Goal: Task Accomplishment & Management: Complete application form

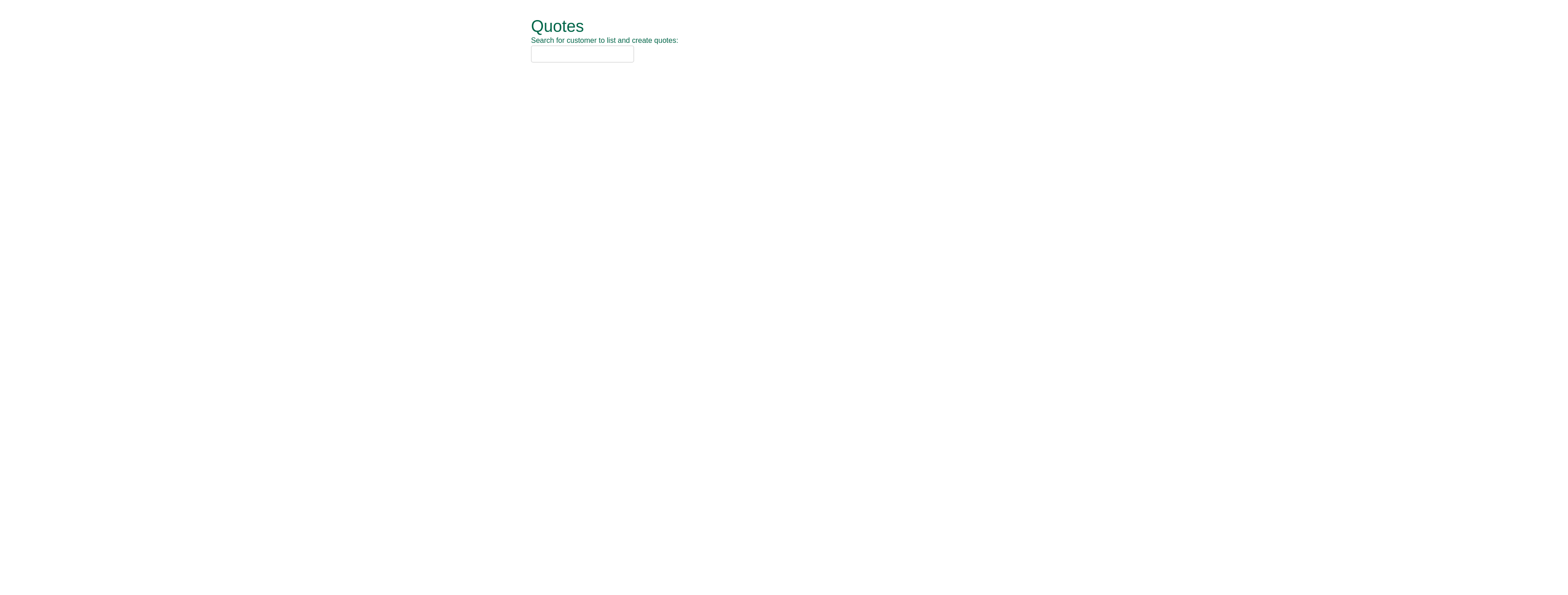
click at [563, 52] on input "text" at bounding box center [583, 54] width 103 height 17
type input "nca"
click at [566, 67] on div "NCA (SOCHW41)" at bounding box center [773, 68] width 473 height 9
click at [568, 49] on button "New Quote" at bounding box center [564, 46] width 65 height 21
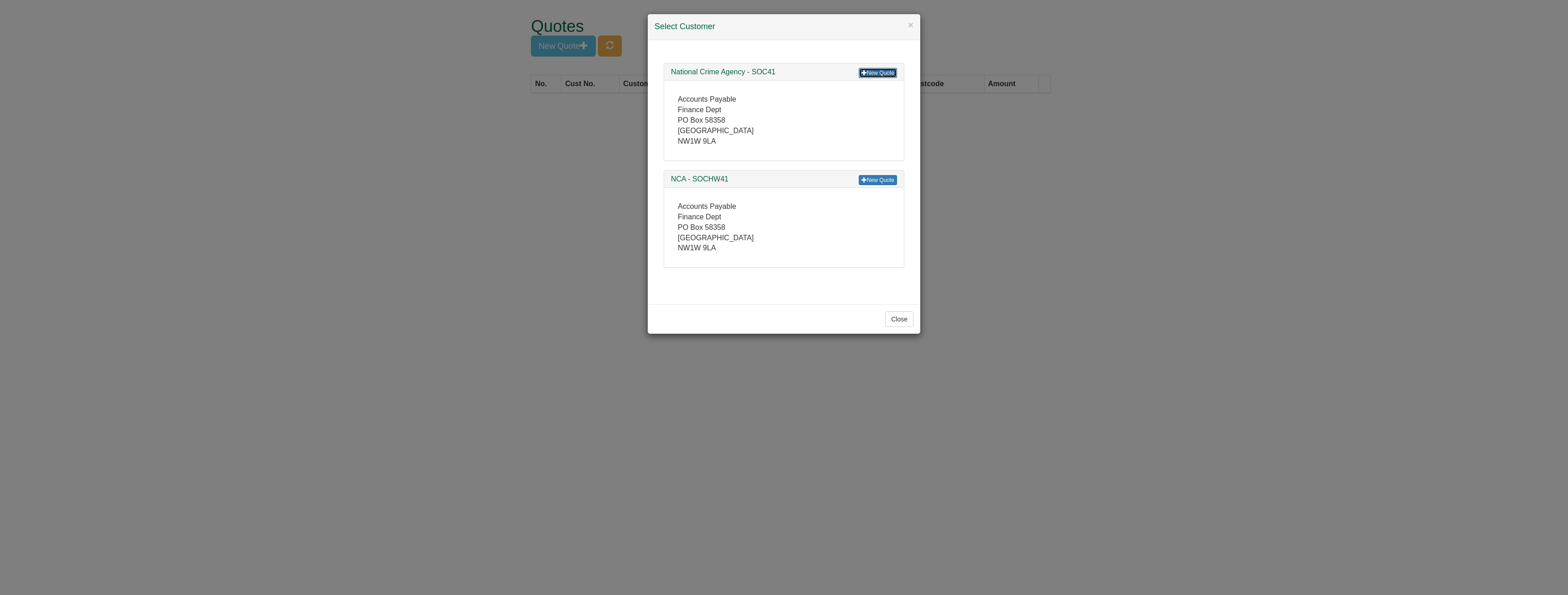
click at [869, 72] on link "New Quote" at bounding box center [878, 73] width 38 height 10
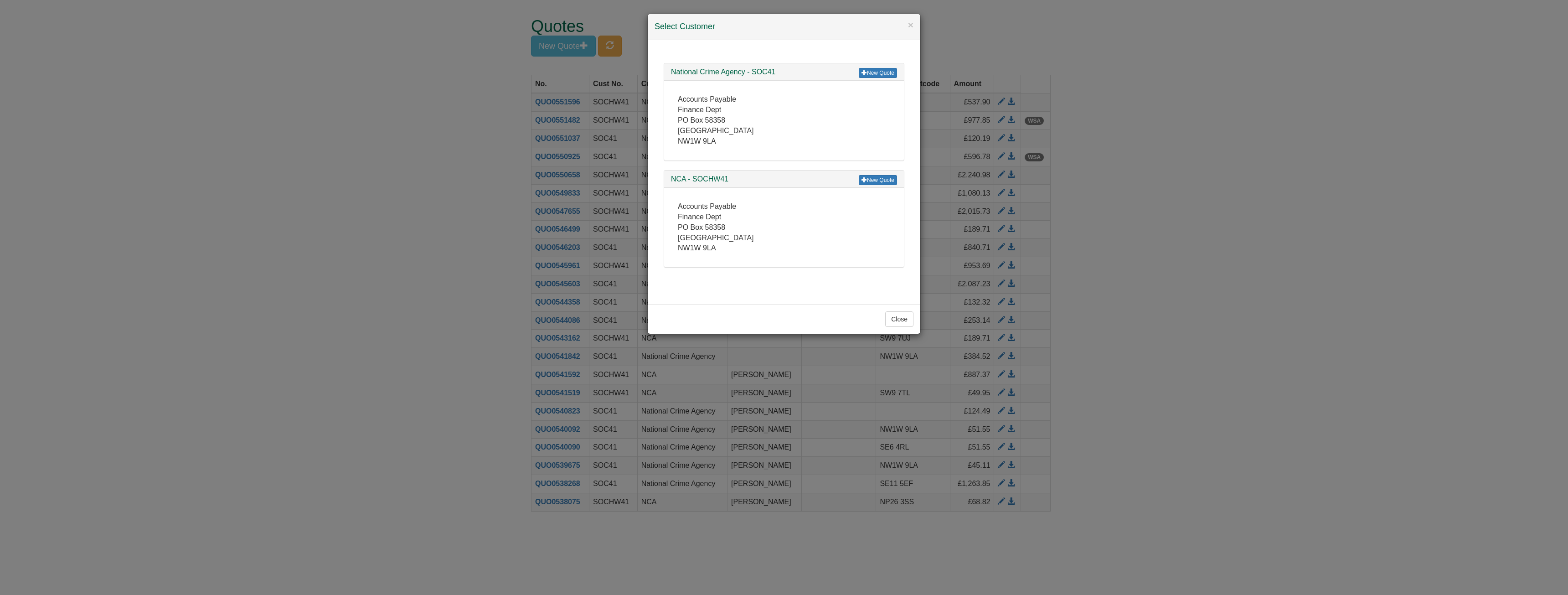
click at [871, 80] on div "New Quote National Crime Agency - SOC41" at bounding box center [784, 72] width 240 height 18
click at [871, 73] on link "New Quote" at bounding box center [878, 73] width 38 height 10
click at [877, 68] on link "New Quote" at bounding box center [878, 73] width 38 height 10
click at [867, 74] on link "New Quote" at bounding box center [878, 73] width 38 height 10
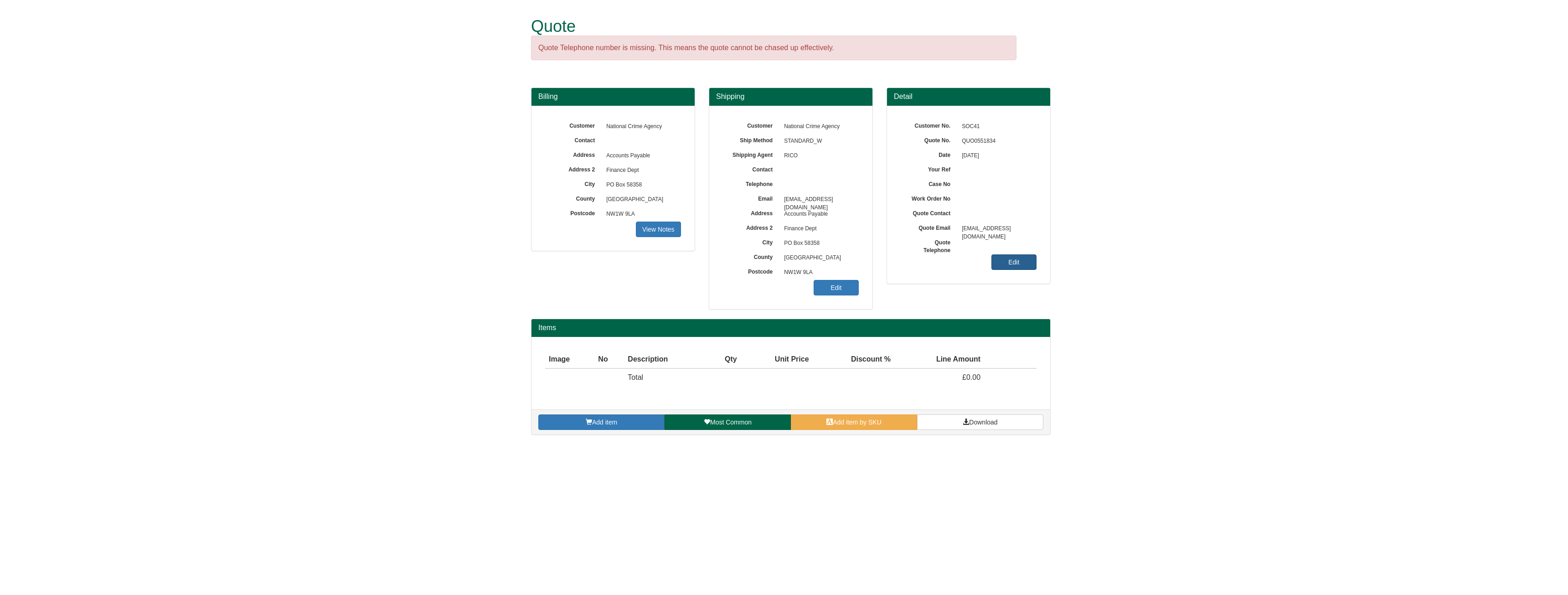
click at [1004, 268] on link "Edit" at bounding box center [1013, 262] width 45 height 15
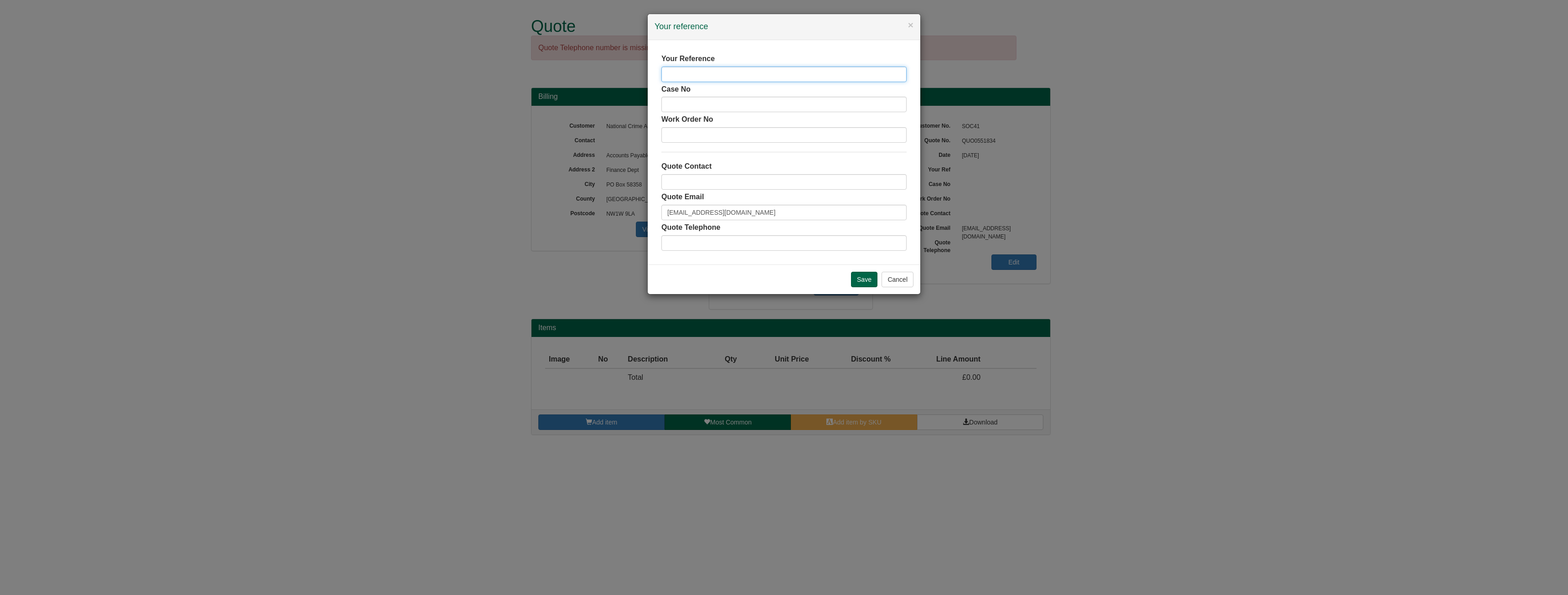
click at [746, 70] on input "text" at bounding box center [784, 74] width 245 height 15
type input "Lisa Warwick"
click at [863, 278] on input "Save" at bounding box center [864, 280] width 26 height 15
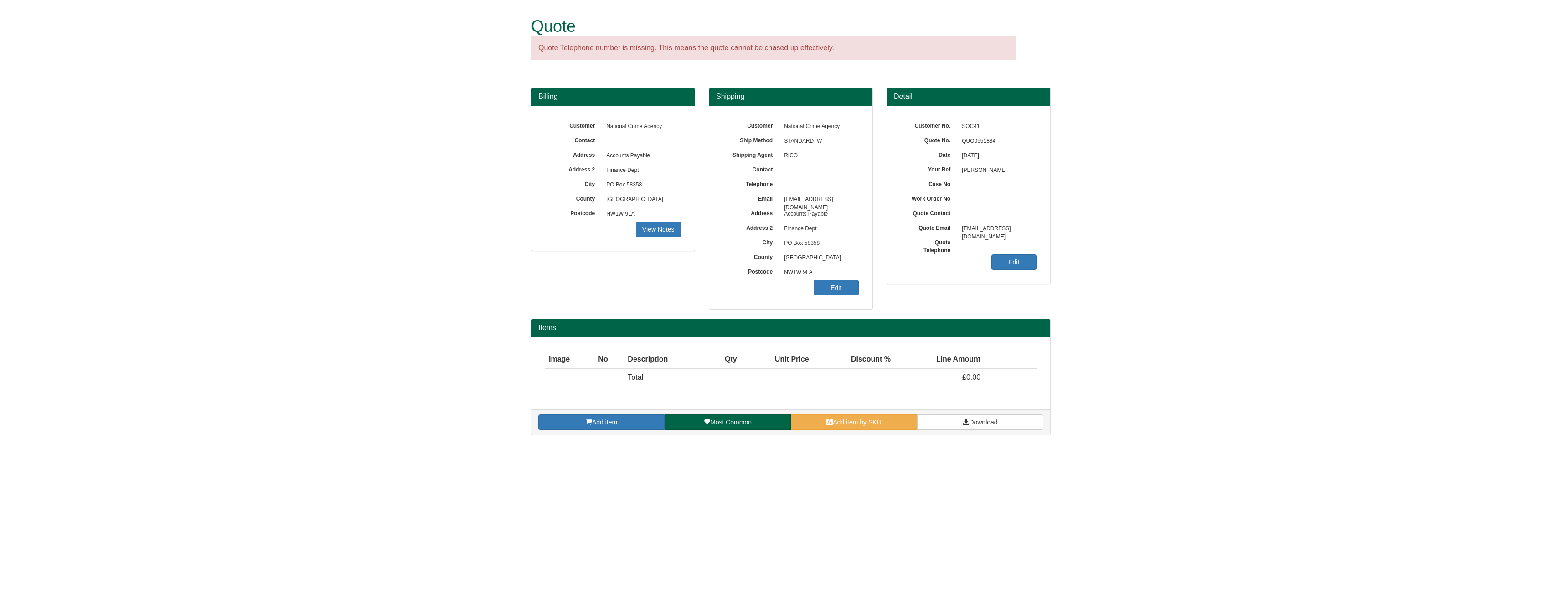
click at [860, 278] on div "Customer National Crime Agency Ship Method STANDARD_W Shipping Agent RICO Conta…" at bounding box center [790, 208] width 163 height 203
click at [844, 282] on link "Edit" at bounding box center [836, 288] width 45 height 15
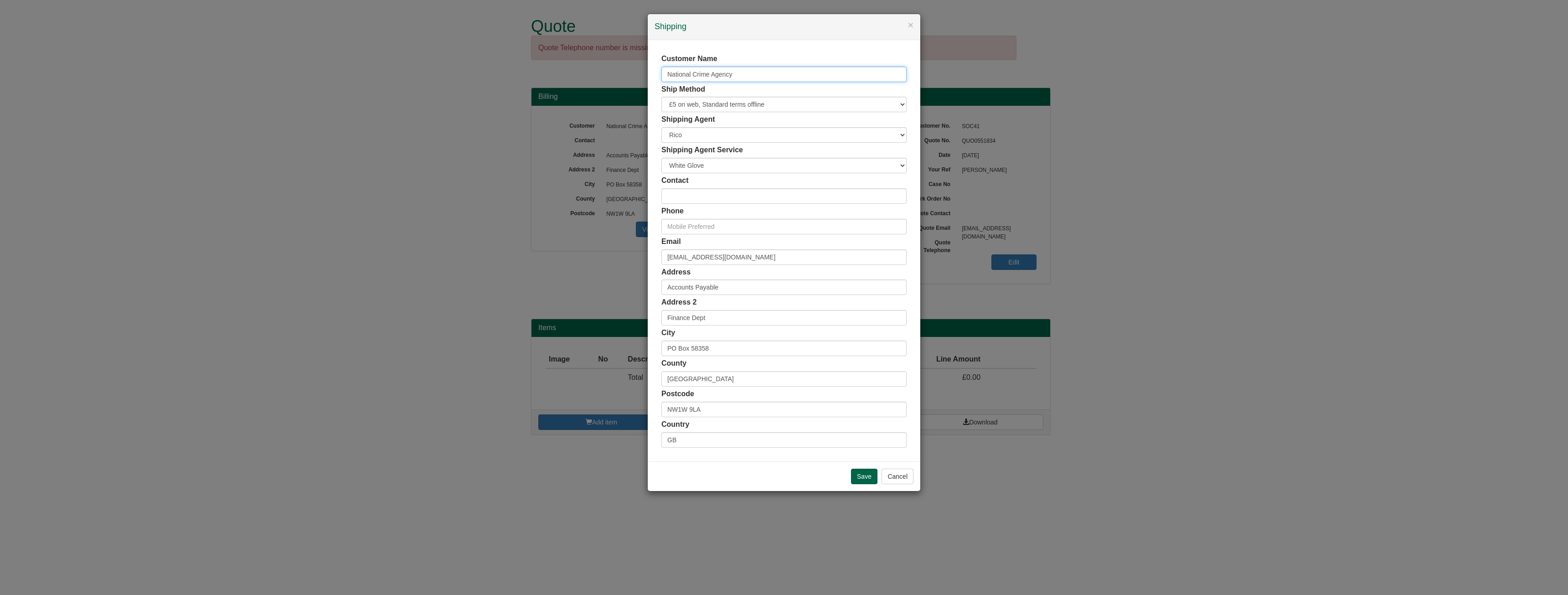
drag, startPoint x: 749, startPoint y: 78, endPoint x: 593, endPoint y: 40, distance: 160.6
click at [593, 40] on div "× Shipping Customer Name National Crime Agency Ship Method Free of Charge £5 Fl…" at bounding box center [784, 298] width 1568 height 595
type input "Lisa Warwick"
drag, startPoint x: 751, startPoint y: 284, endPoint x: 671, endPoint y: 271, distance: 81.0
click at [671, 271] on div "Address Accounts Payable" at bounding box center [784, 281] width 245 height 28
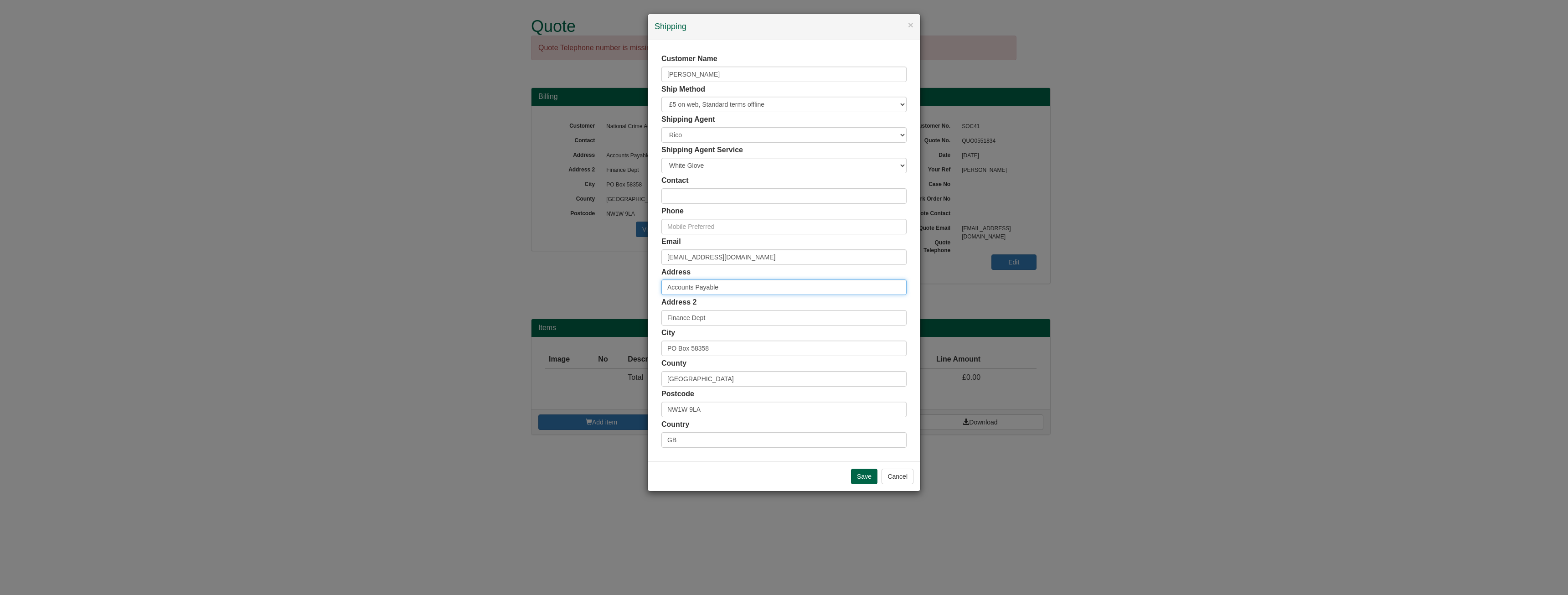
type input "A"
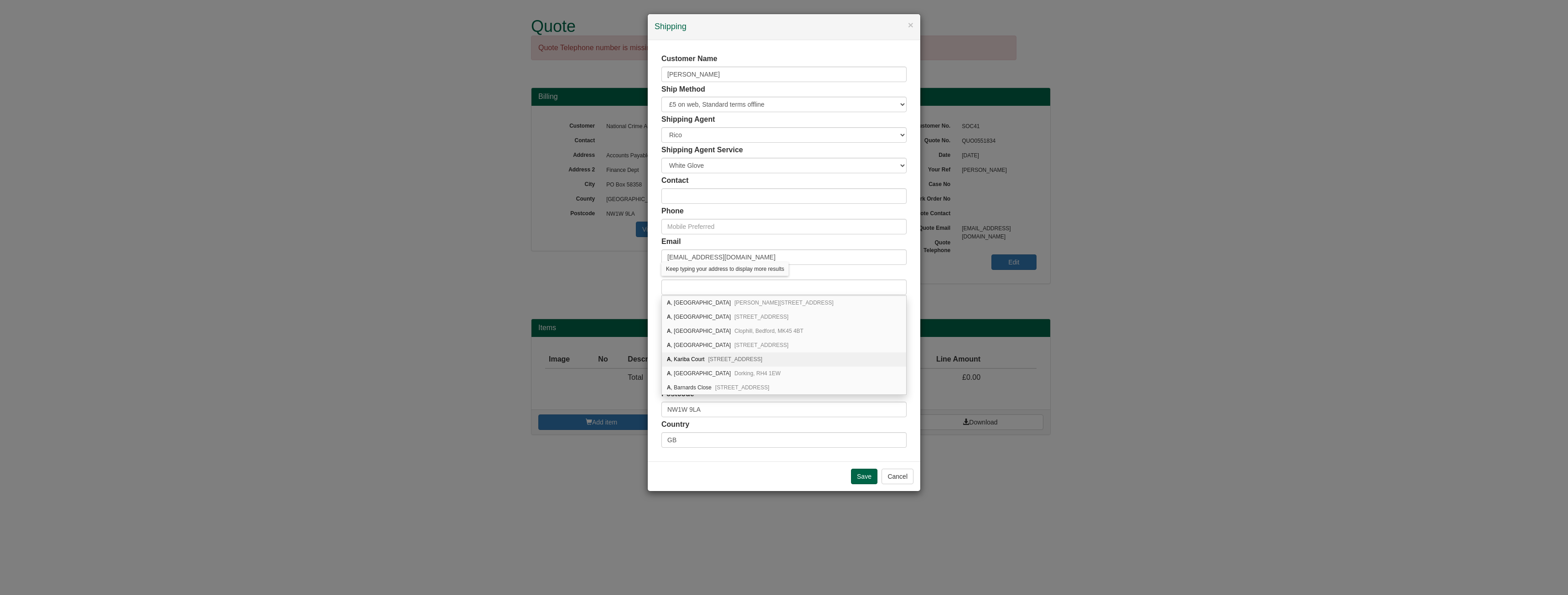
click at [912, 365] on div "Customer Name Lisa Warwick Ship Method Free of Charge £5 Flat Rate £7.50 Flat R…" at bounding box center [784, 250] width 273 height 421
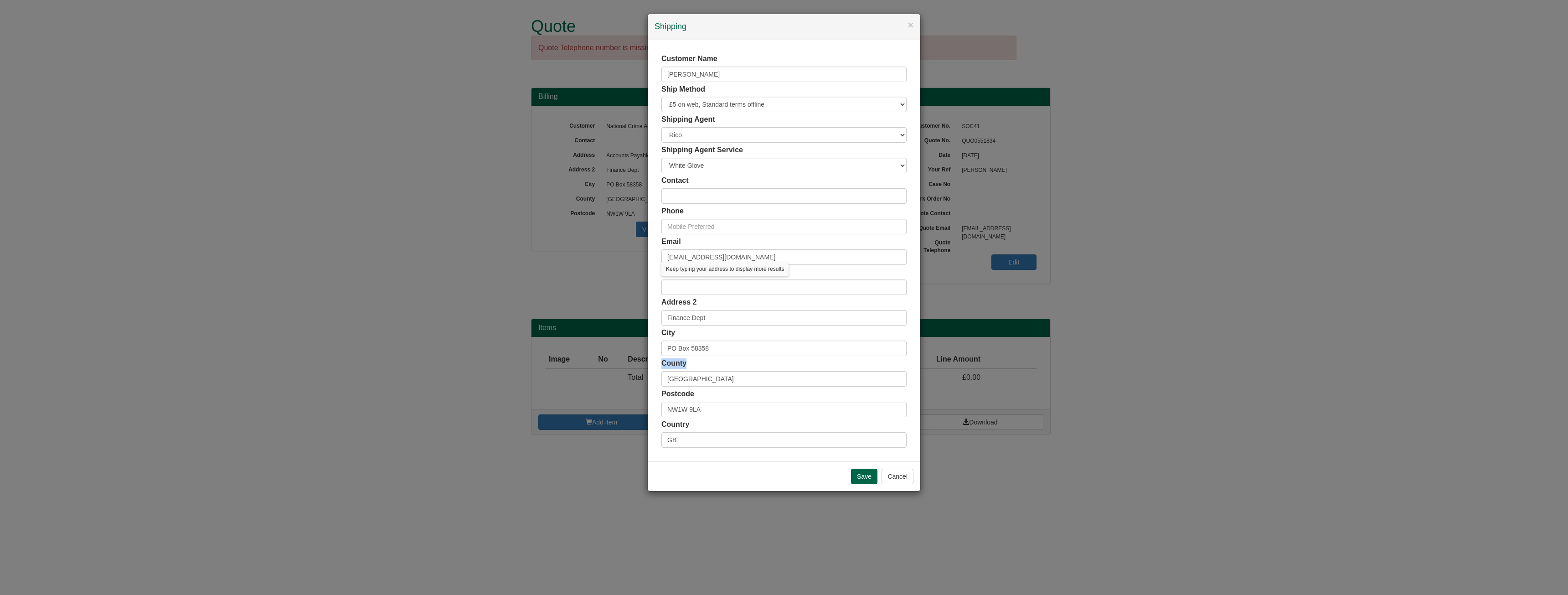
click at [912, 365] on div "Customer Name Lisa Warwick Ship Method Free of Charge £5 Flat Rate £7.50 Flat R…" at bounding box center [784, 250] width 273 height 421
drag, startPoint x: 724, startPoint y: 416, endPoint x: 606, endPoint y: 409, distance: 118.2
click at [606, 409] on div "× Shipping Customer Name Lisa Warwick Ship Method Free of Charge £5 Flat Rate £…" at bounding box center [784, 298] width 1568 height 595
drag, startPoint x: 713, startPoint y: 380, endPoint x: 526, endPoint y: 374, distance: 187.1
click at [526, 374] on div "× Shipping Customer Name Lisa Warwick Ship Method Free of Charge £5 Flat Rate £…" at bounding box center [784, 298] width 1568 height 595
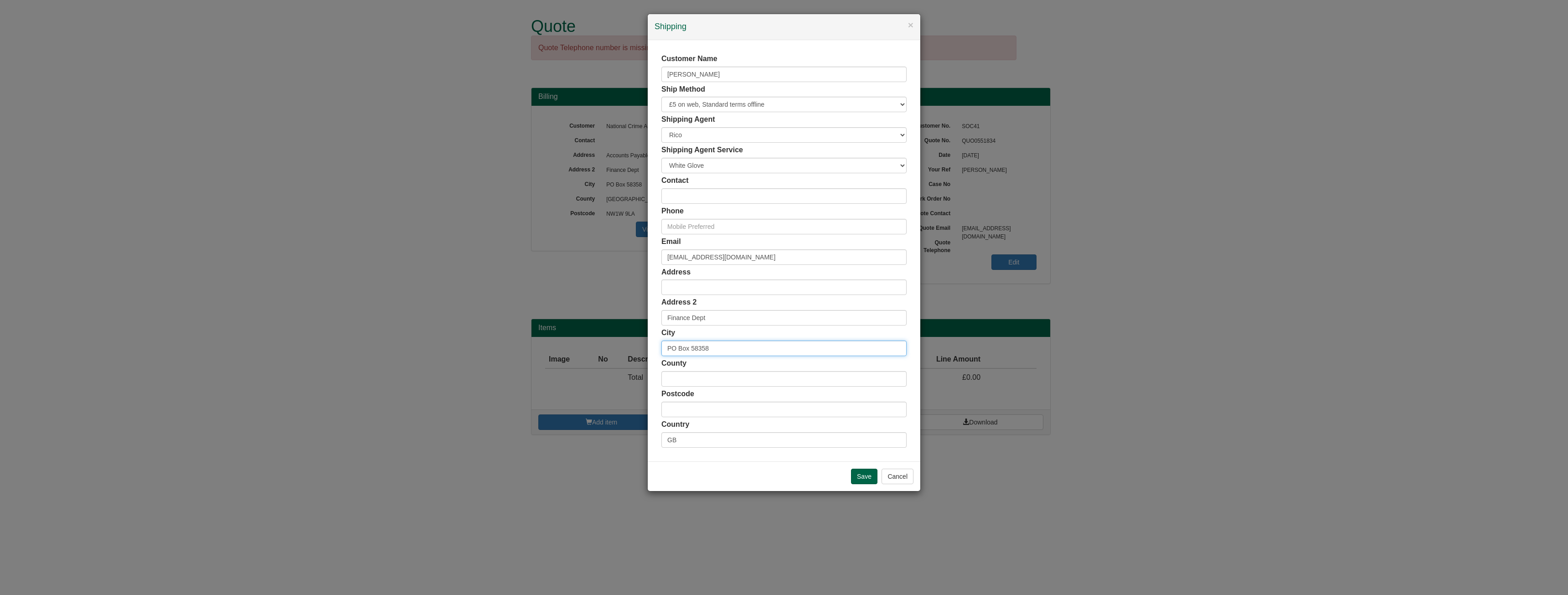
drag, startPoint x: 730, startPoint y: 351, endPoint x: 596, endPoint y: 356, distance: 134.1
click at [596, 356] on div "× Shipping Customer Name Lisa Warwick Ship Method Free of Charge £5 Flat Rate £…" at bounding box center [784, 298] width 1568 height 595
drag, startPoint x: 733, startPoint y: 321, endPoint x: 614, endPoint y: 317, distance: 119.1
click at [614, 317] on div "× Shipping Customer Name Lisa Warwick Ship Method Free of Charge £5 Flat Rate £…" at bounding box center [784, 298] width 1568 height 595
drag, startPoint x: 773, startPoint y: 261, endPoint x: 598, endPoint y: 278, distance: 175.8
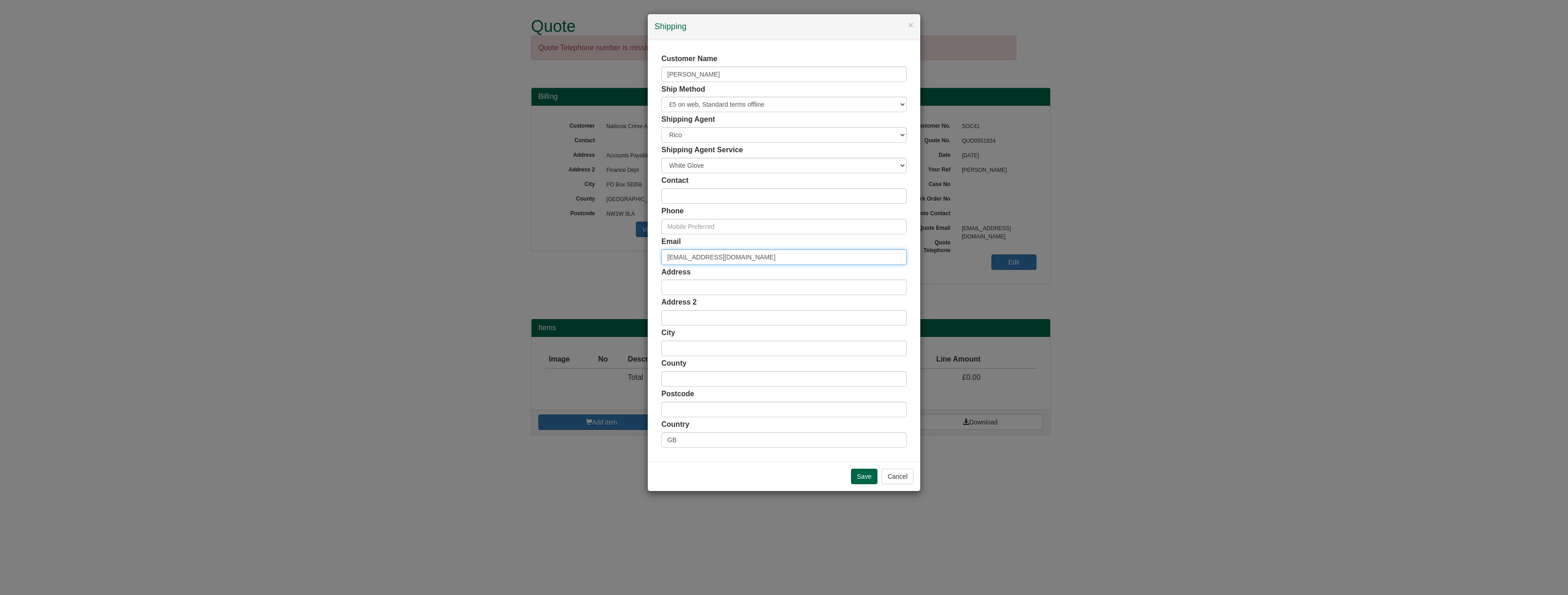
click at [598, 278] on div "× Shipping Customer Name Lisa Warwick Ship Method Free of Charge £5 Flat Rate £…" at bounding box center [784, 298] width 1568 height 595
click at [866, 471] on input "Save" at bounding box center [864, 476] width 26 height 15
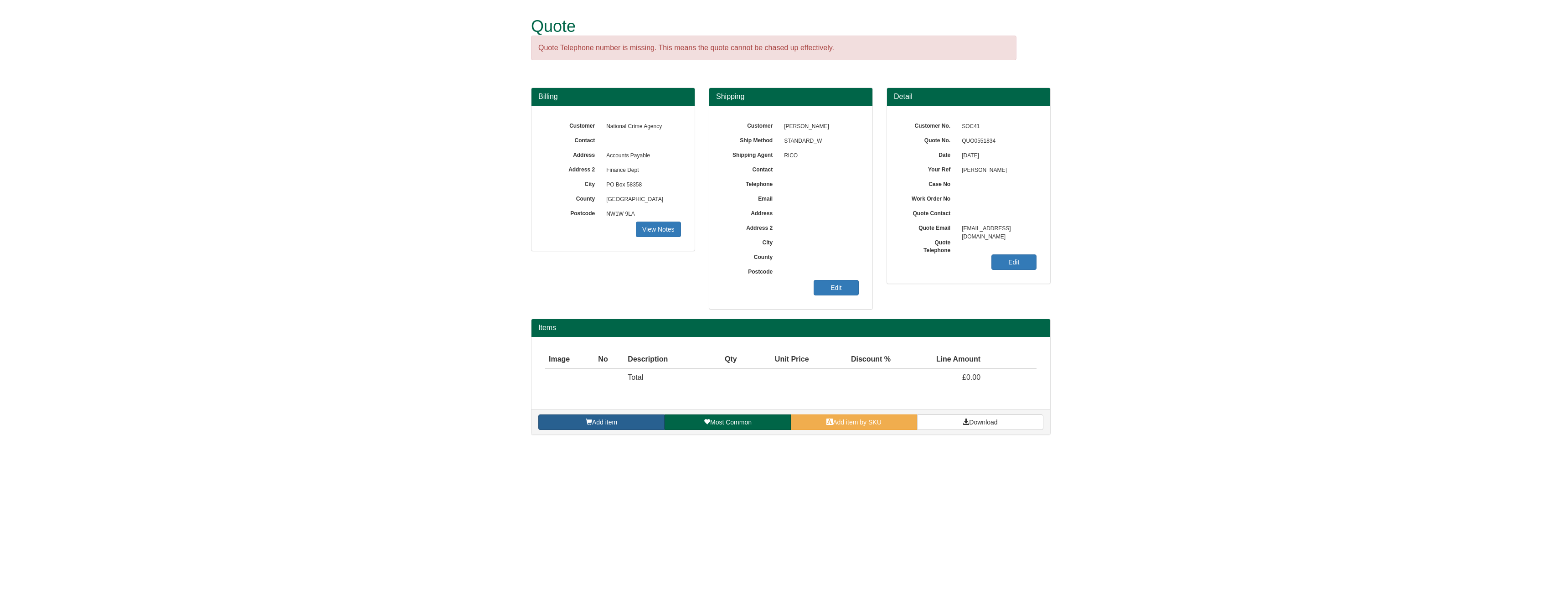
click at [638, 423] on link "Add item" at bounding box center [602, 422] width 126 height 15
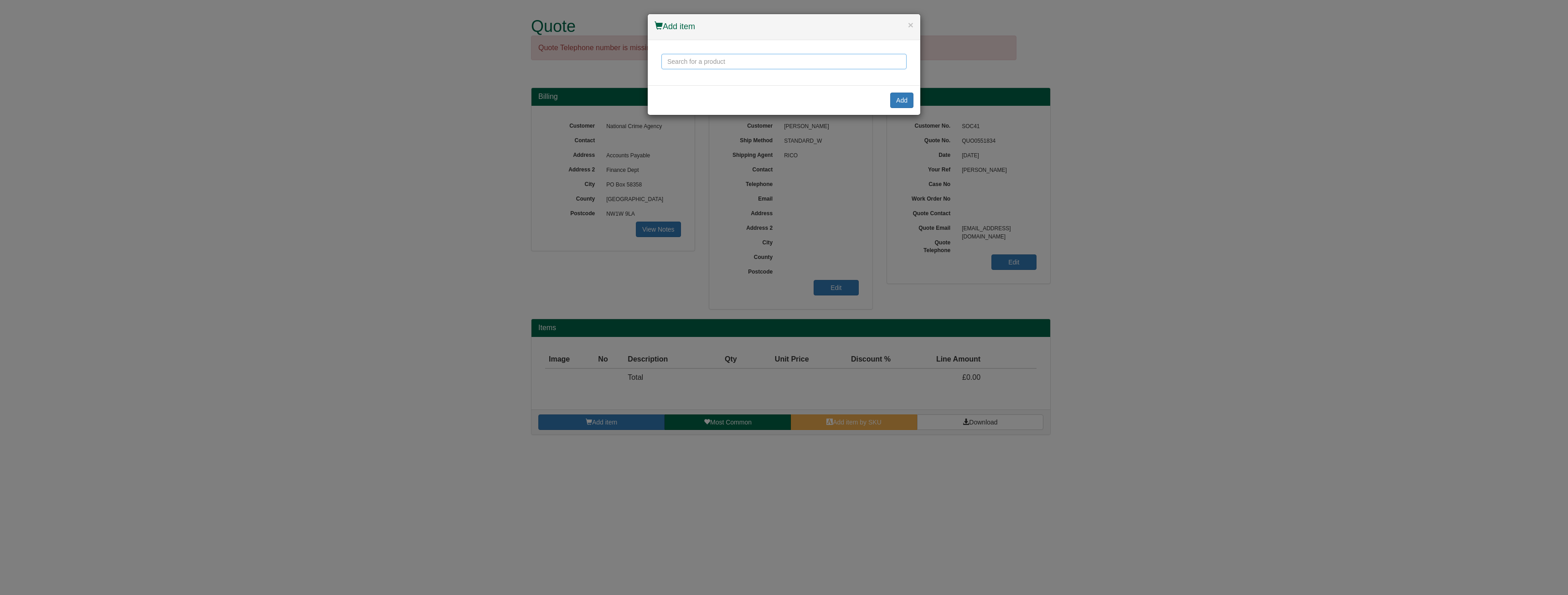
click at [711, 63] on input "text" at bounding box center [784, 62] width 245 height 15
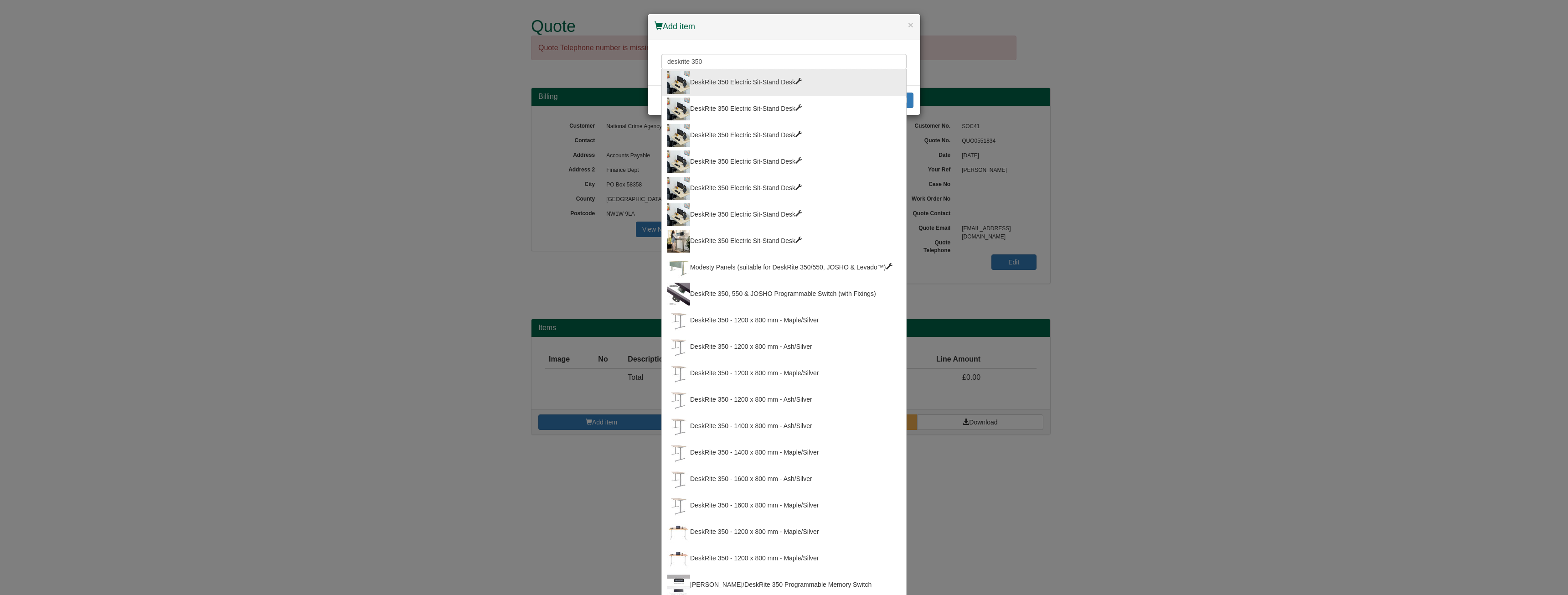
click at [714, 80] on div "DeskRite 350 Electric Sit-Stand Desk" at bounding box center [784, 82] width 233 height 23
type input "DeskRite 350 Electric Sit-Stand Desk"
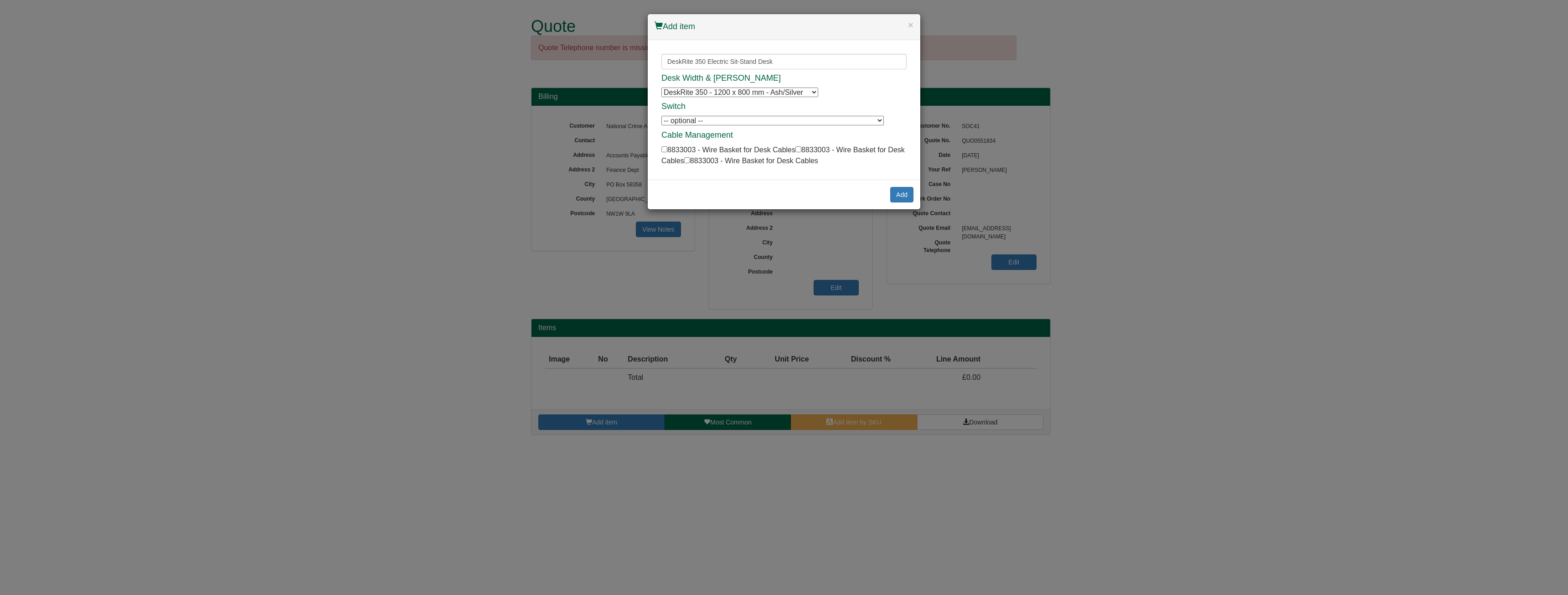
click at [755, 93] on select "DeskRite 350 - 1200 x 800 mm - Ash/Silver DeskRite 350 - 1200 x 800 mm - Ash/Si…" at bounding box center [740, 91] width 157 height 9
click at [861, 83] on div "Desk Width & Finish DeskRite 350 - 1200 x 800 mm - Ash/Silver DeskRite 350 - 12…" at bounding box center [784, 120] width 245 height 92
click at [822, 63] on input "DeskRite 350 Electric Sit-Stand Desk" at bounding box center [784, 62] width 245 height 15
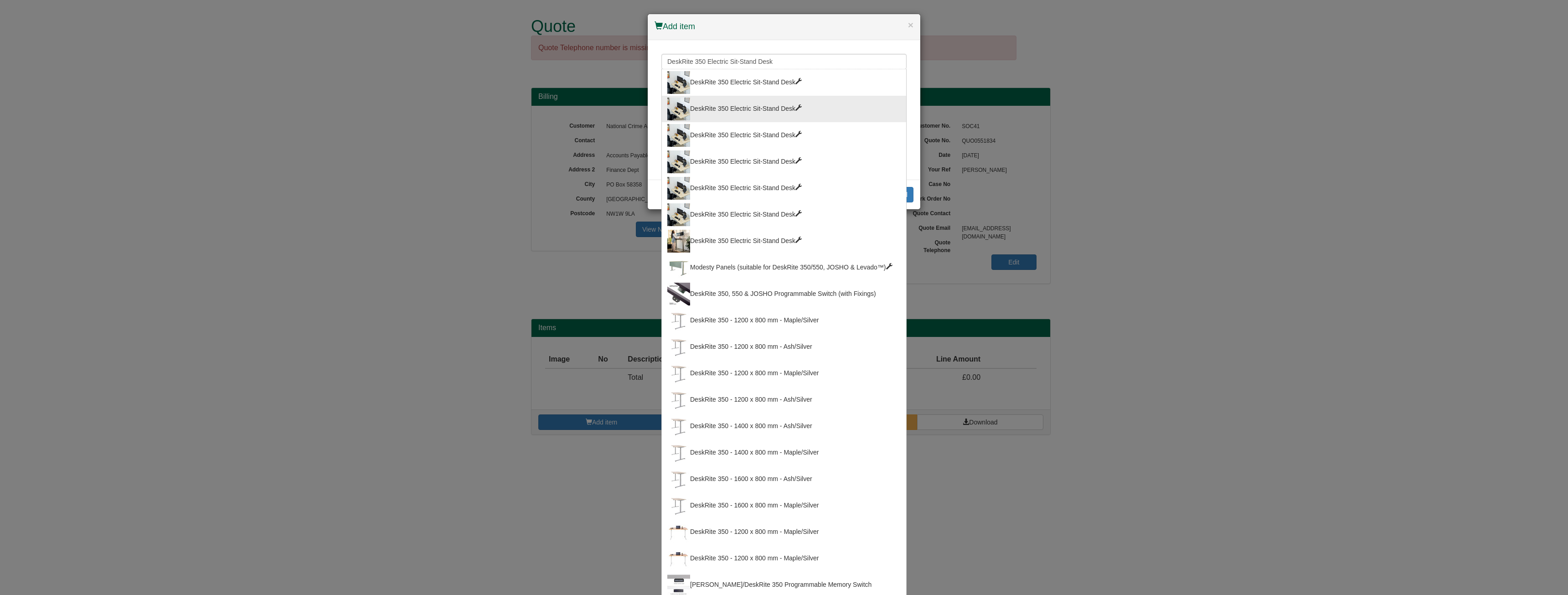
click at [800, 123] on li "DeskRite 350 Electric Sit-Stand Desk" at bounding box center [784, 135] width 245 height 27
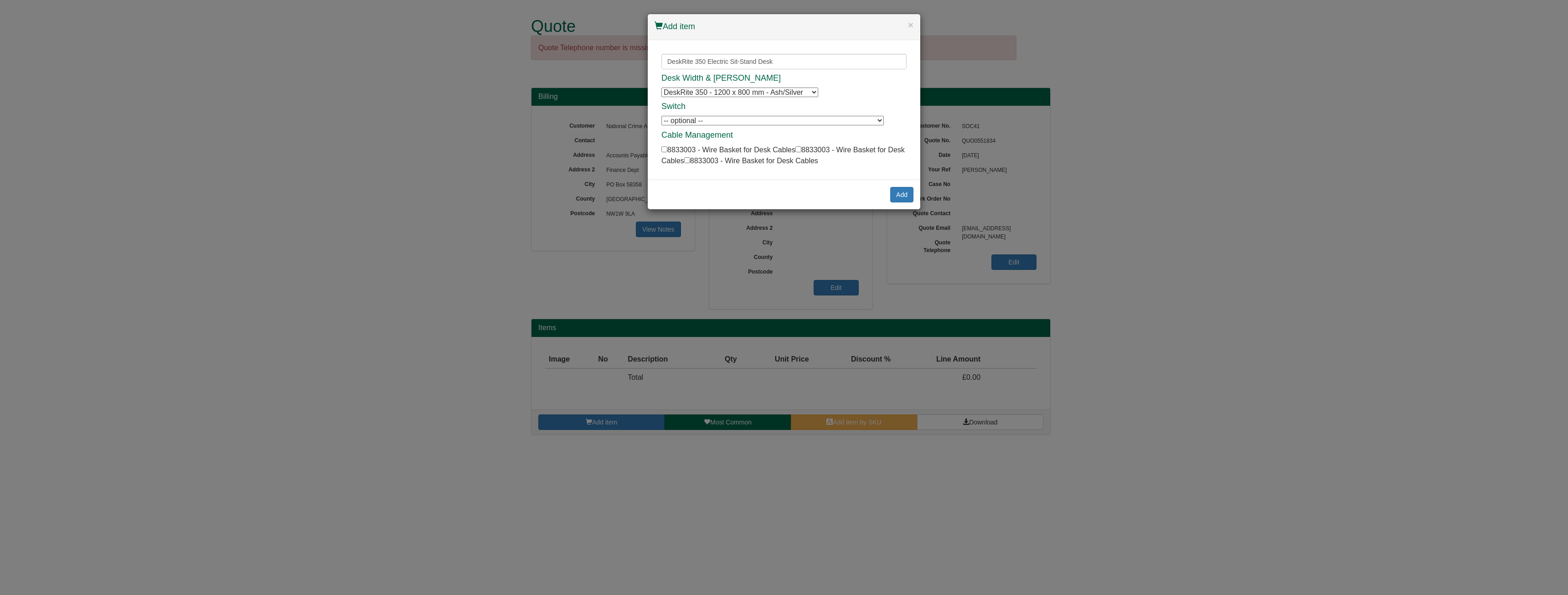
click at [788, 103] on h4 "Switch" at bounding box center [784, 107] width 245 height 9
click at [784, 99] on div "Desk Width & Finish DeskRite 350 - 1200 x 800 mm - Ash/Silver DeskRite 350 - 12…" at bounding box center [784, 120] width 245 height 92
click at [777, 92] on select "DeskRite 350 - 1200 x 800 mm - Ash/Silver DeskRite 350 - 1200 x 800 mm - Ash/Si…" at bounding box center [740, 91] width 157 height 9
click at [840, 58] on input "DeskRite 350 Electric Sit-Stand Desk" at bounding box center [784, 62] width 245 height 15
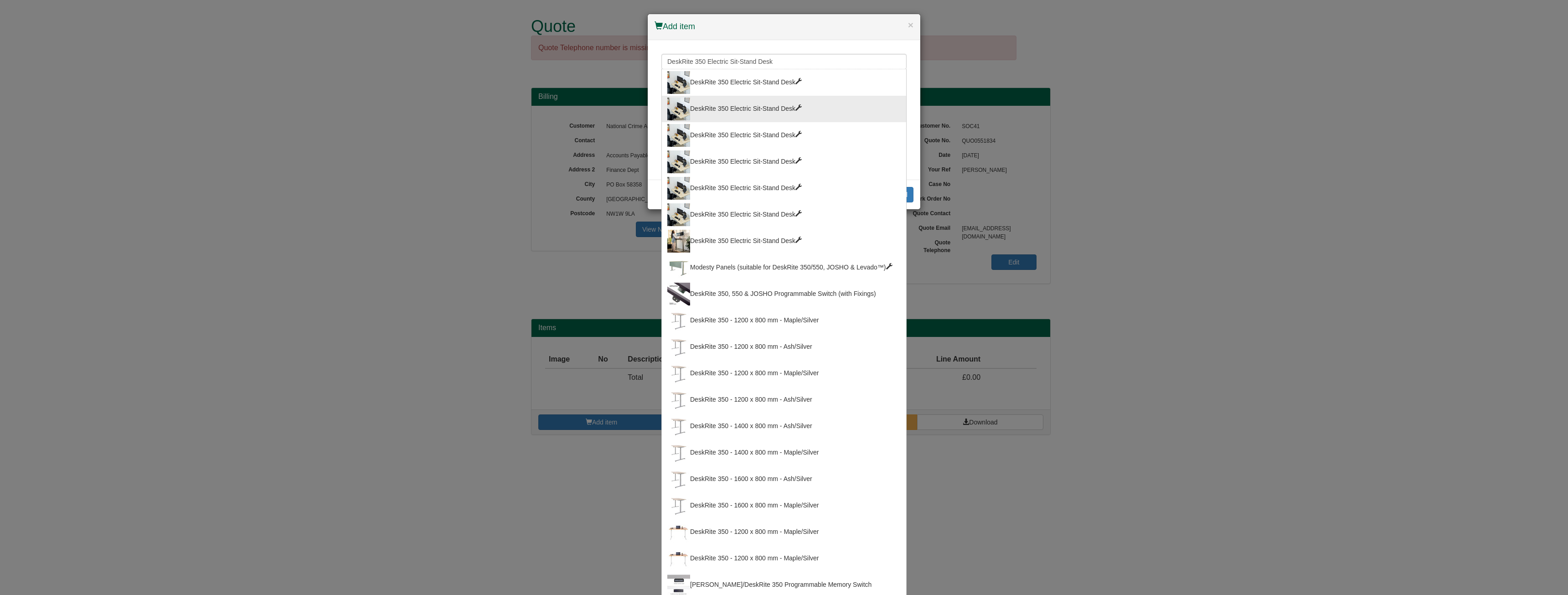
click at [792, 108] on div "DeskRite 350 Electric Sit-Stand Desk" at bounding box center [784, 109] width 233 height 23
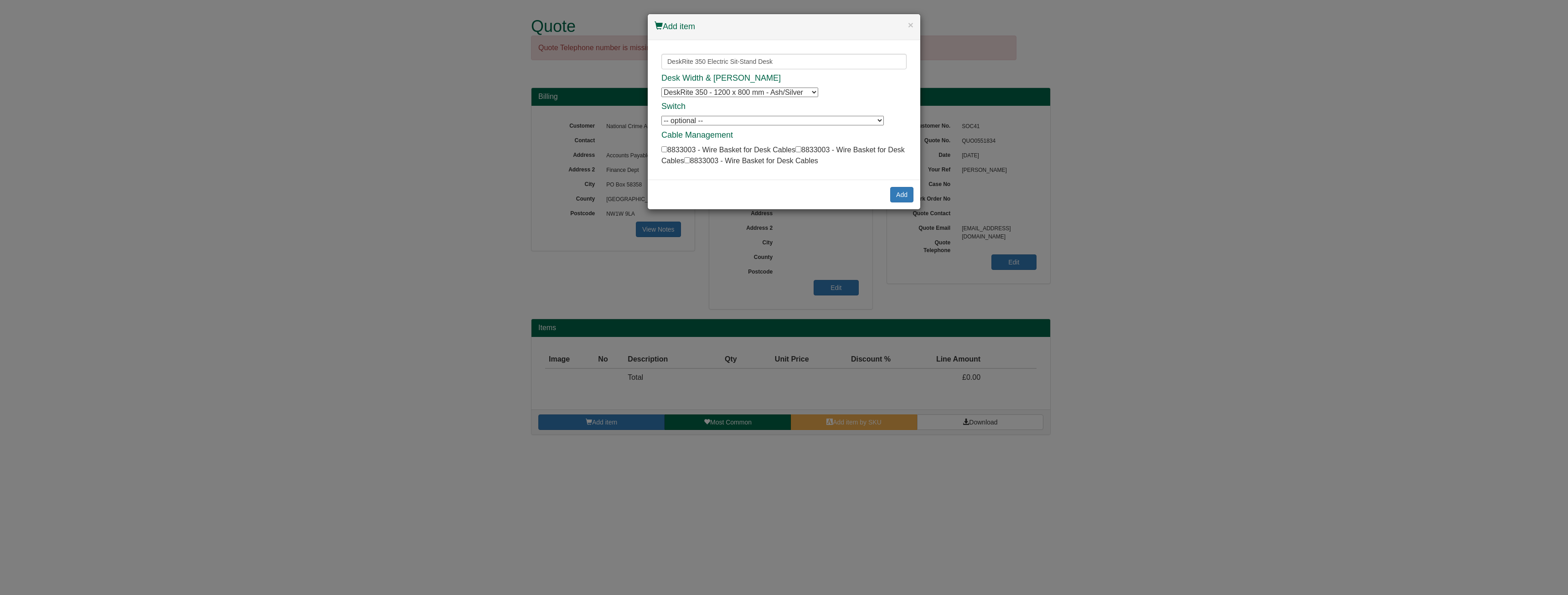
click at [774, 100] on div "Desk Width & Finish DeskRite 350 - 1200 x 800 mm - Ash/Silver DeskRite 350 - 12…" at bounding box center [784, 120] width 245 height 92
click at [768, 95] on select "DeskRite 350 - 1200 x 800 mm - Ash/Silver DeskRite 350 - 1200 x 800 mm - Ash/Si…" at bounding box center [740, 91] width 157 height 9
click at [854, 60] on input "DeskRite 350 Electric Sit-Stand Desk" at bounding box center [784, 62] width 245 height 15
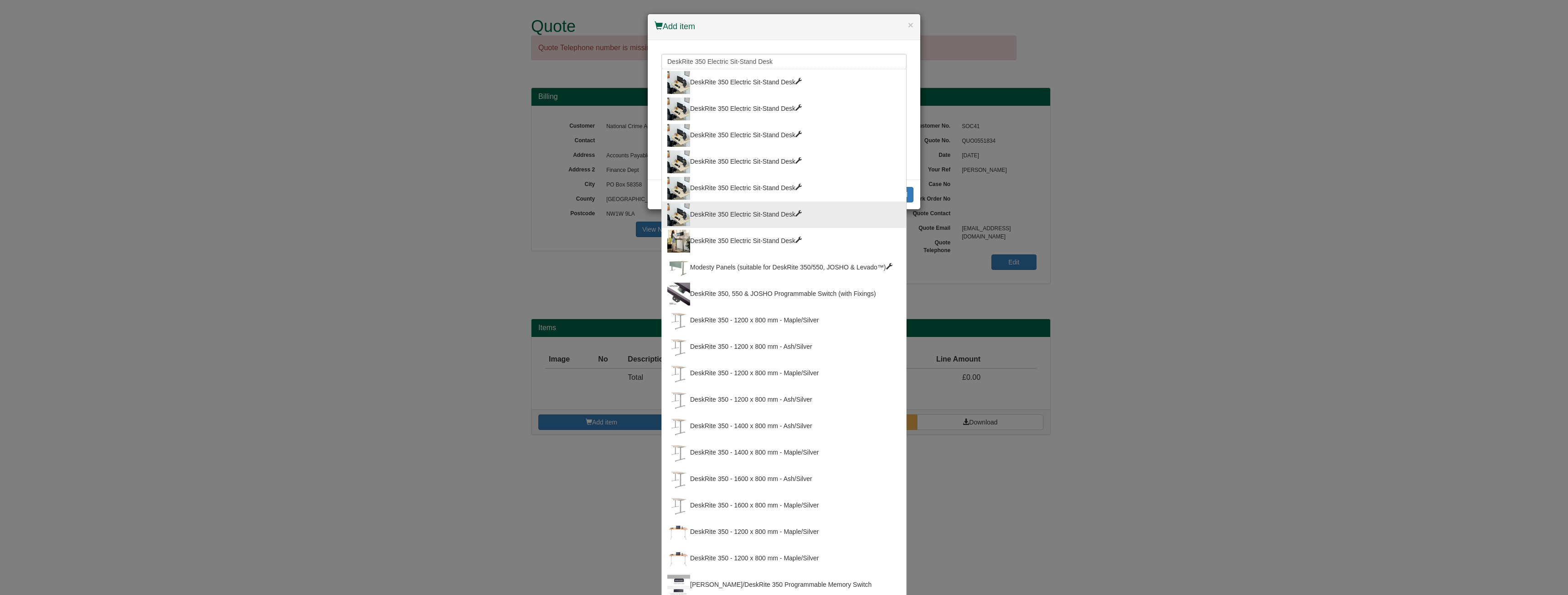
click at [782, 221] on div "DeskRite 350 Electric Sit-Stand Desk" at bounding box center [784, 215] width 233 height 23
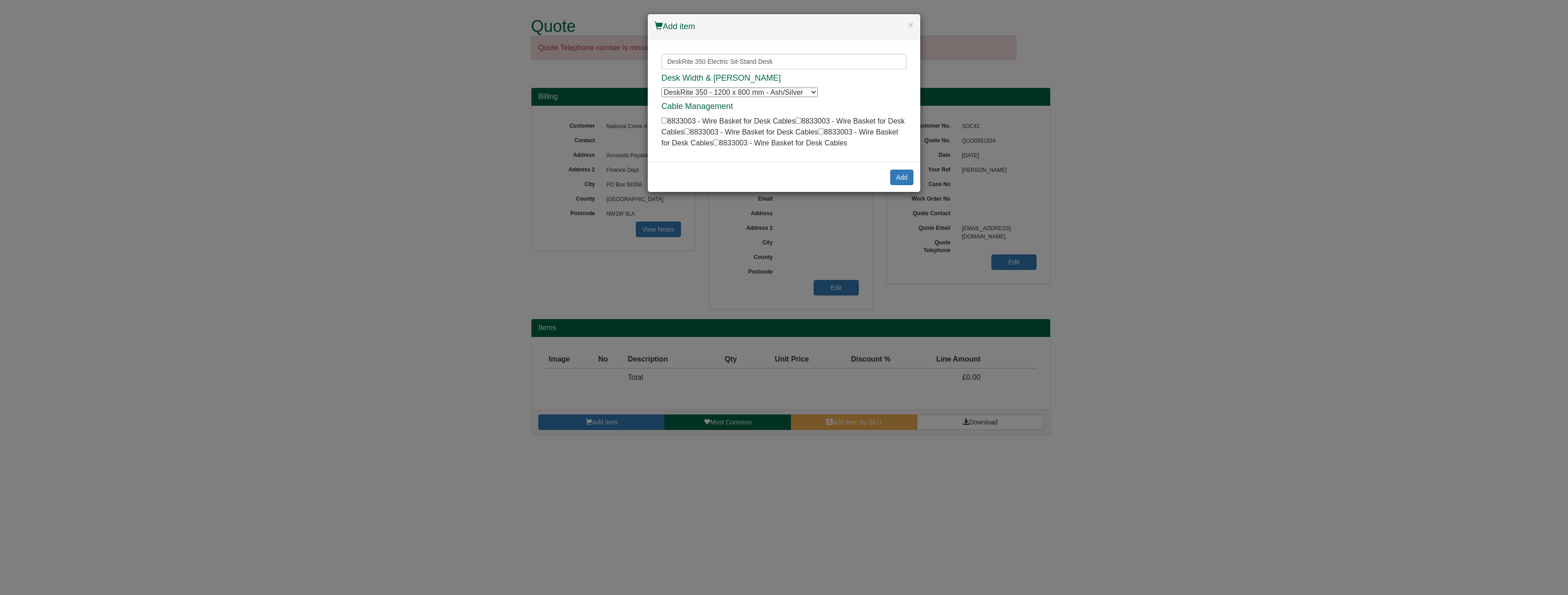
click at [762, 99] on div "Desk Width & Finish DeskRite 350 - 1200 x 800 mm - Ash/Silver DeskRite 350 - 12…" at bounding box center [784, 110] width 245 height 74
click at [759, 96] on select "DeskRite 350 - 1200 x 800 mm - Ash/Silver DeskRite 350 - 1200 x 800 mm - Ash/Si…" at bounding box center [739, 91] width 156 height 9
select select "100089685"
click at [661, 87] on select "DeskRite 350 - 1200 x 800 mm - Ash/Silver DeskRite 350 - 1200 x 800 mm - Ash/Si…" at bounding box center [739, 91] width 156 height 9
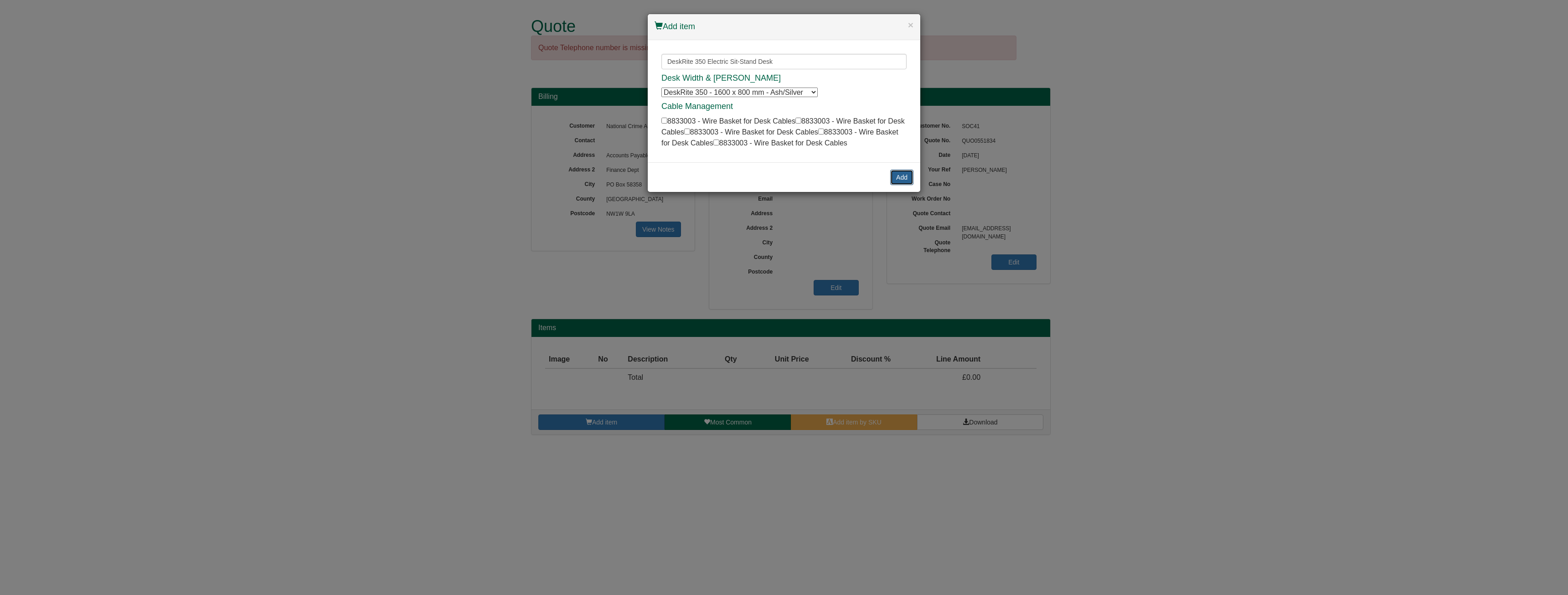
click at [899, 180] on button "Add" at bounding box center [901, 177] width 23 height 15
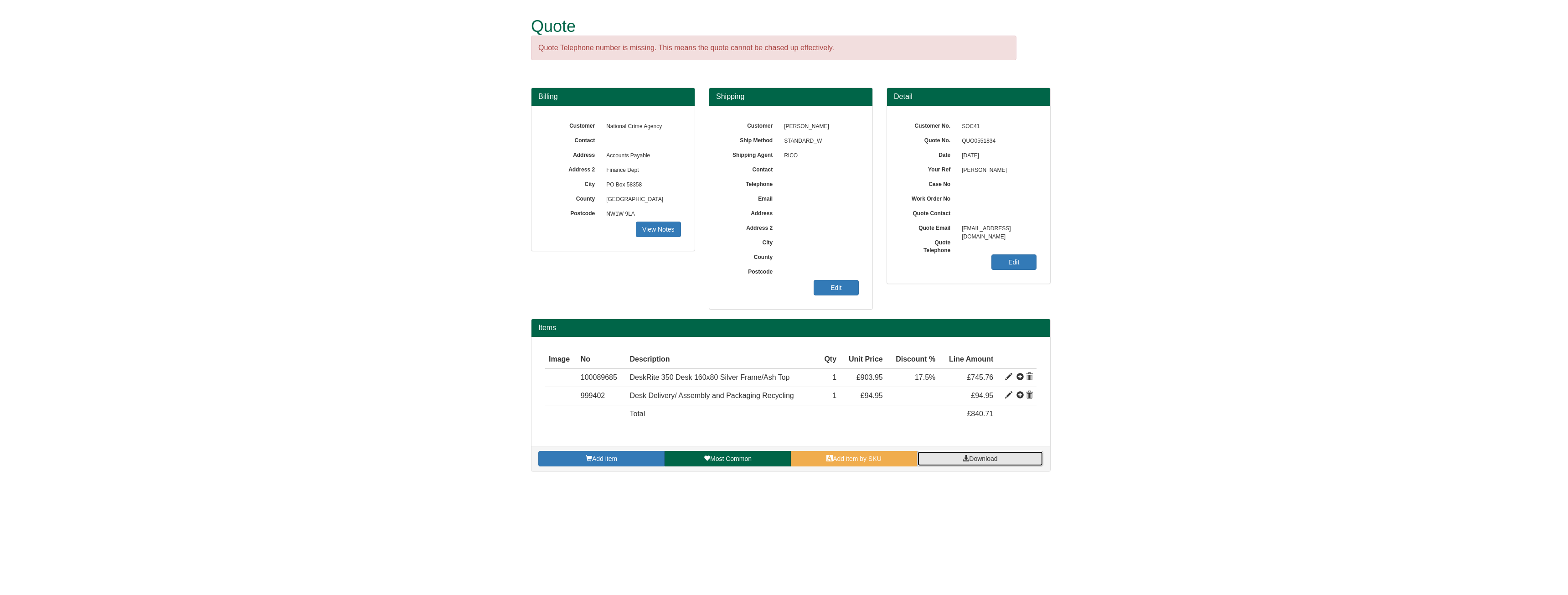
click at [954, 463] on link "Download" at bounding box center [980, 459] width 126 height 15
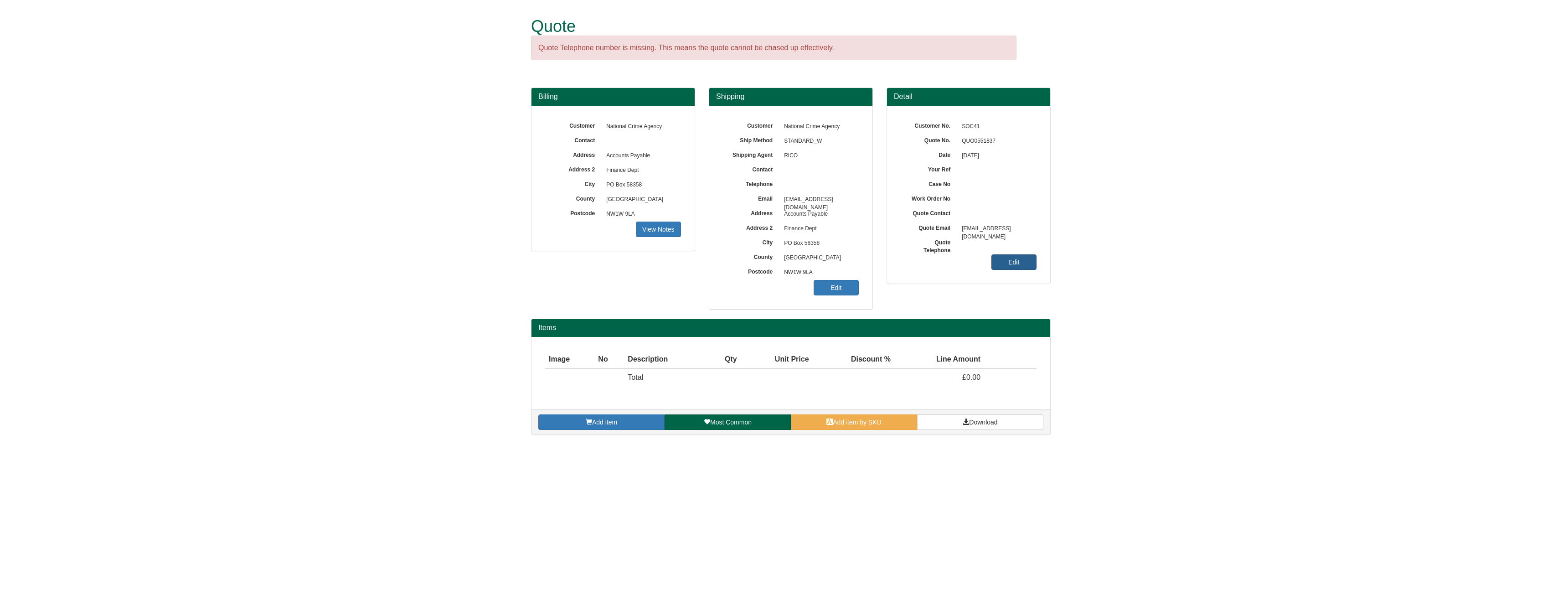
click at [1000, 265] on link "Edit" at bounding box center [1013, 262] width 45 height 15
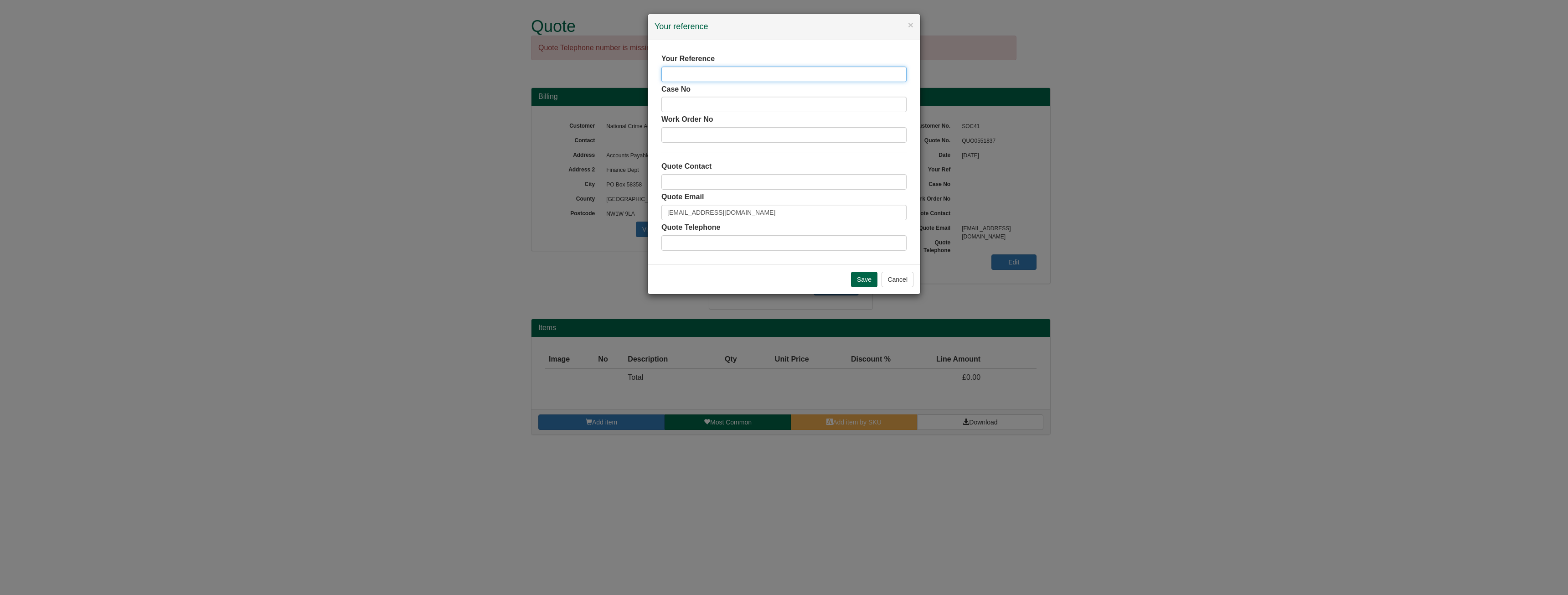
click at [743, 81] on input "text" at bounding box center [784, 74] width 245 height 15
click at [740, 80] on input "text" at bounding box center [784, 74] width 245 height 15
type input "[PERSON_NAME]"
click at [863, 274] on input "Save" at bounding box center [864, 280] width 26 height 15
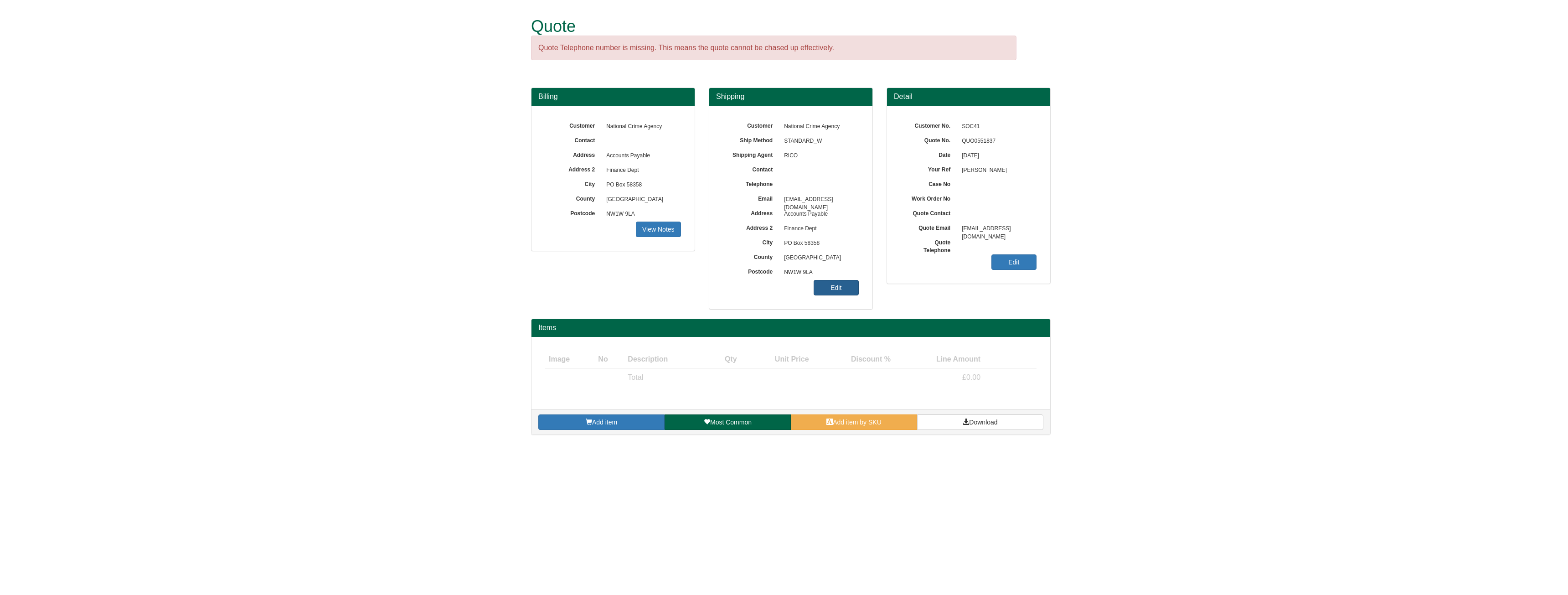
click at [834, 291] on link "Edit" at bounding box center [836, 288] width 45 height 15
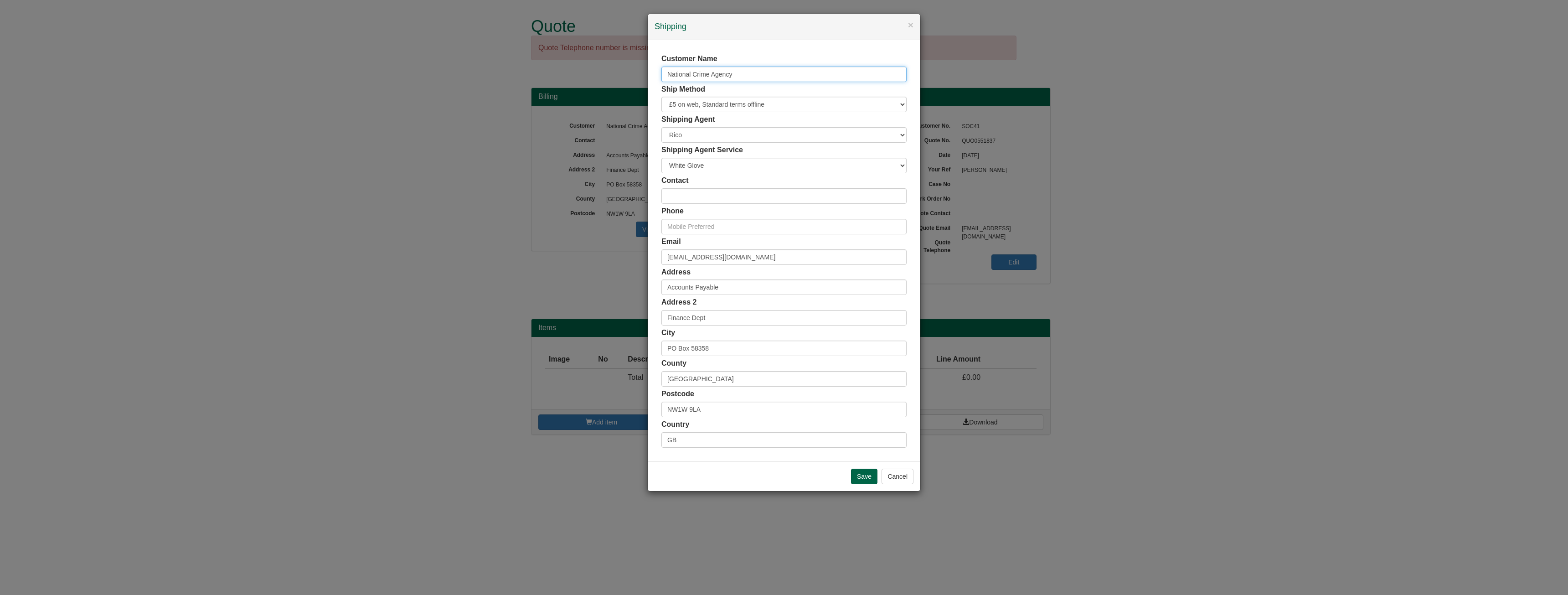
drag, startPoint x: 771, startPoint y: 74, endPoint x: 648, endPoint y: 74, distance: 123.0
click at [648, 74] on div "× Shipping Customer Name National Crime Agency Ship Method Free of Charge £5 Fl…" at bounding box center [784, 252] width 273 height 478
type input "[PERSON_NAME]"
drag, startPoint x: 781, startPoint y: 250, endPoint x: 669, endPoint y: 241, distance: 112.4
click at [669, 241] on div "Email accounts.payable@nca.gov.uk" at bounding box center [784, 250] width 245 height 28
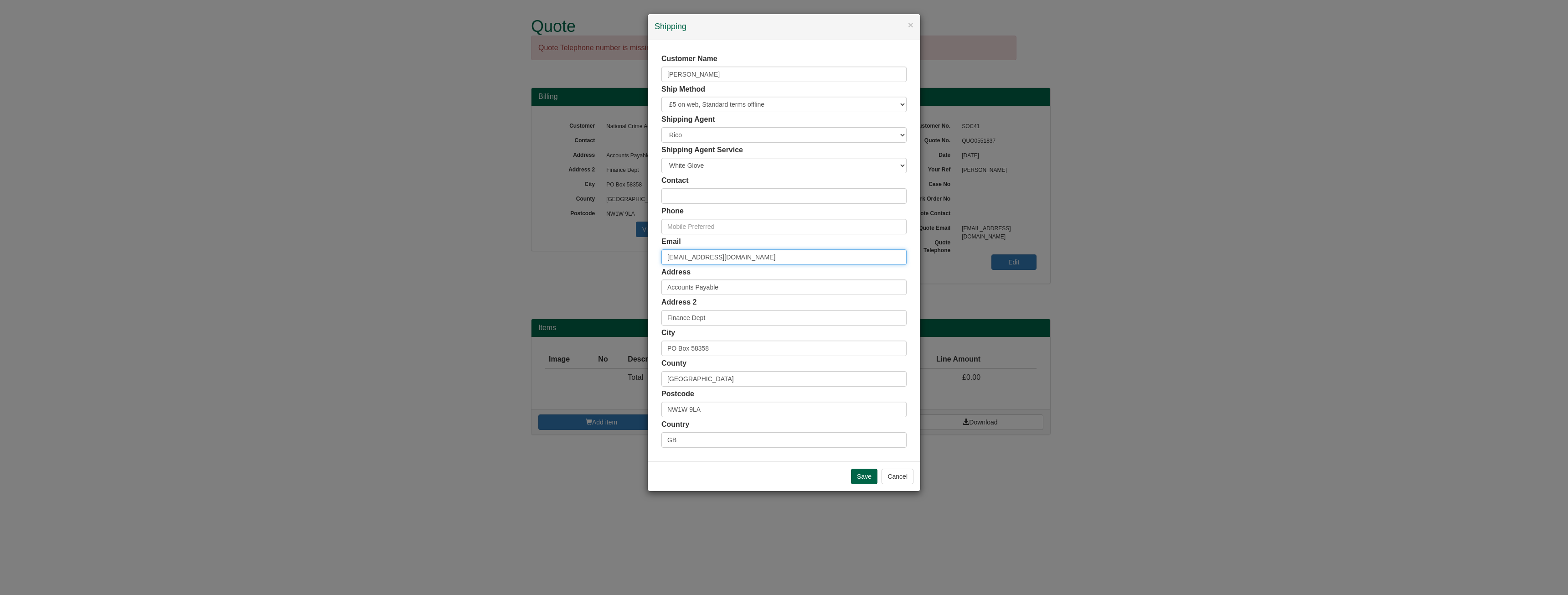
type input "a"
drag, startPoint x: 745, startPoint y: 287, endPoint x: 526, endPoint y: 264, distance: 220.2
click at [526, 264] on div "× Shipping Customer Name Ross Crosbie Ship Method Free of Charge £5 Flat Rate £…" at bounding box center [784, 298] width 1568 height 595
drag, startPoint x: 716, startPoint y: 321, endPoint x: 628, endPoint y: 321, distance: 88.0
click at [628, 321] on div "× Shipping Customer Name Ross Crosbie Ship Method Free of Charge £5 Flat Rate £…" at bounding box center [784, 298] width 1568 height 595
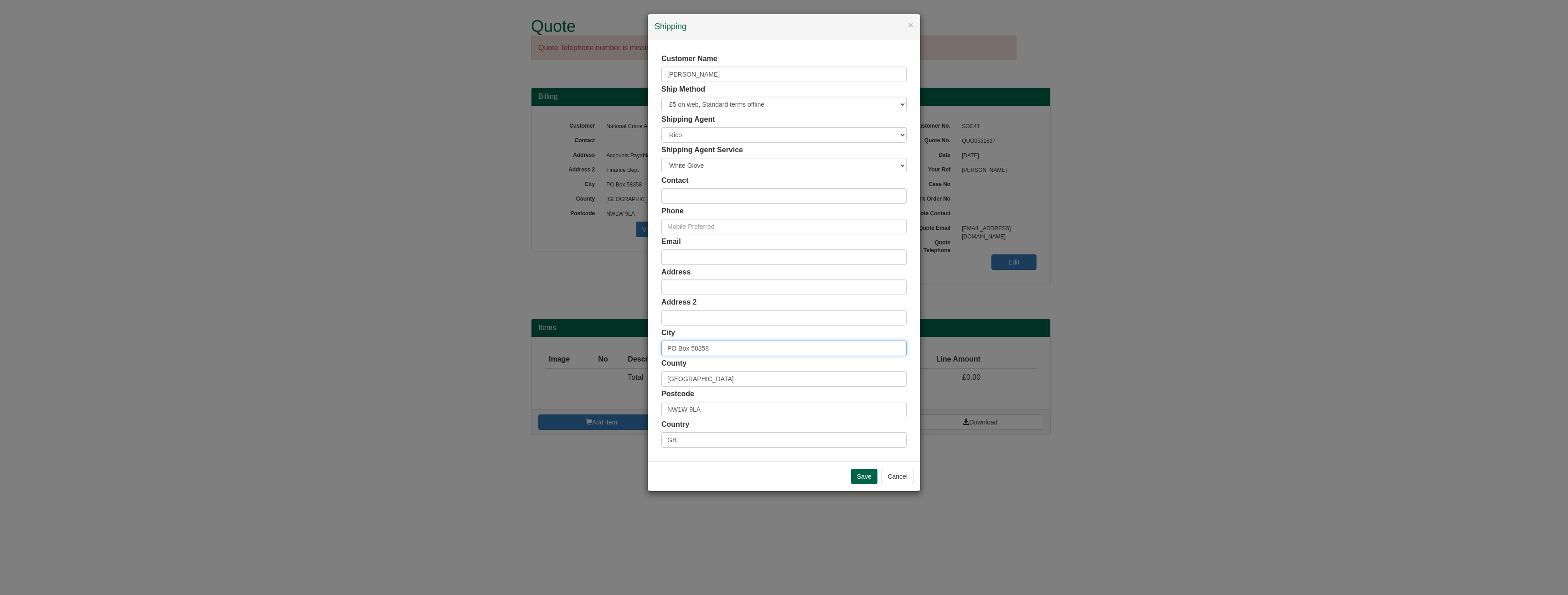
drag, startPoint x: 720, startPoint y: 348, endPoint x: 609, endPoint y: 352, distance: 111.1
click at [609, 352] on div "× Shipping Customer Name Ross Crosbie Ship Method Free of Charge £5 Flat Rate £…" at bounding box center [784, 298] width 1568 height 595
drag, startPoint x: 700, startPoint y: 377, endPoint x: 591, endPoint y: 381, distance: 109.1
click at [591, 381] on div "× Shipping Customer Name Ross Crosbie Ship Method Free of Charge £5 Flat Rate £…" at bounding box center [784, 298] width 1568 height 595
drag, startPoint x: 711, startPoint y: 415, endPoint x: 570, endPoint y: 428, distance: 141.6
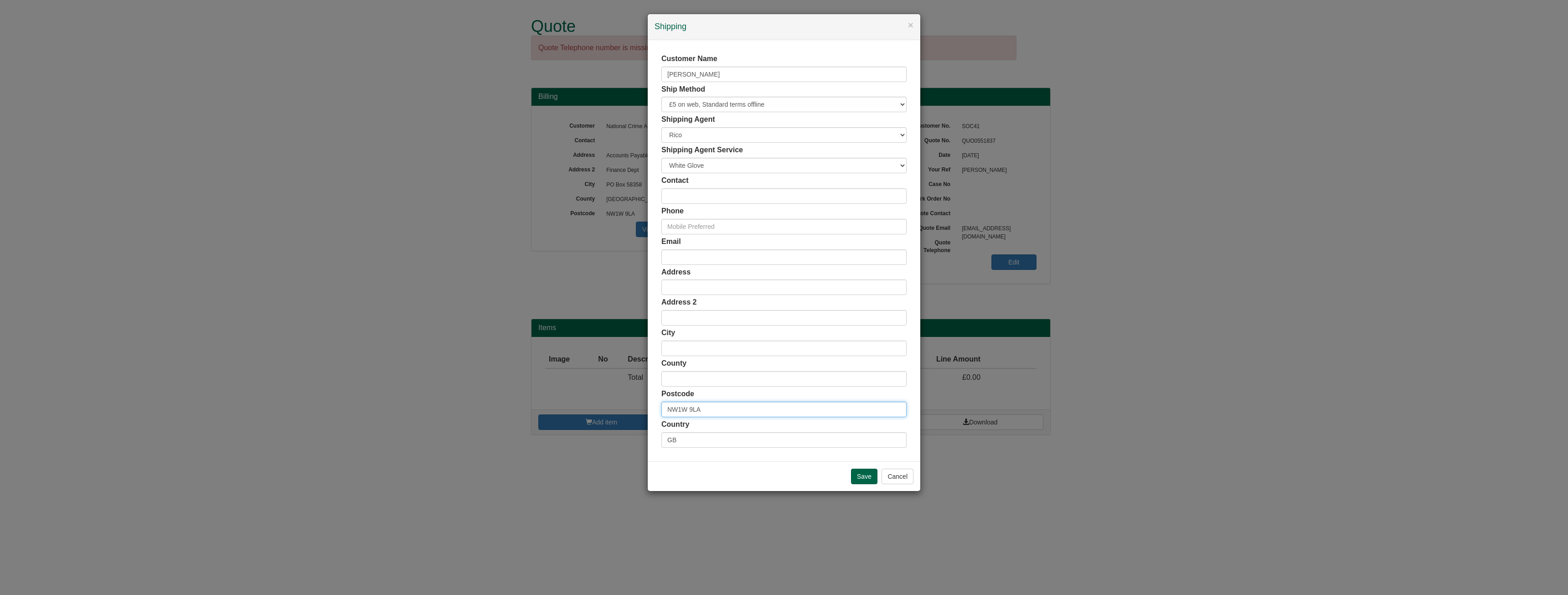
click at [570, 428] on div "× Shipping Customer Name Ross Crosbie Ship Method Free of Charge £5 Flat Rate £…" at bounding box center [784, 298] width 1568 height 595
click at [860, 475] on input "Save" at bounding box center [864, 476] width 26 height 15
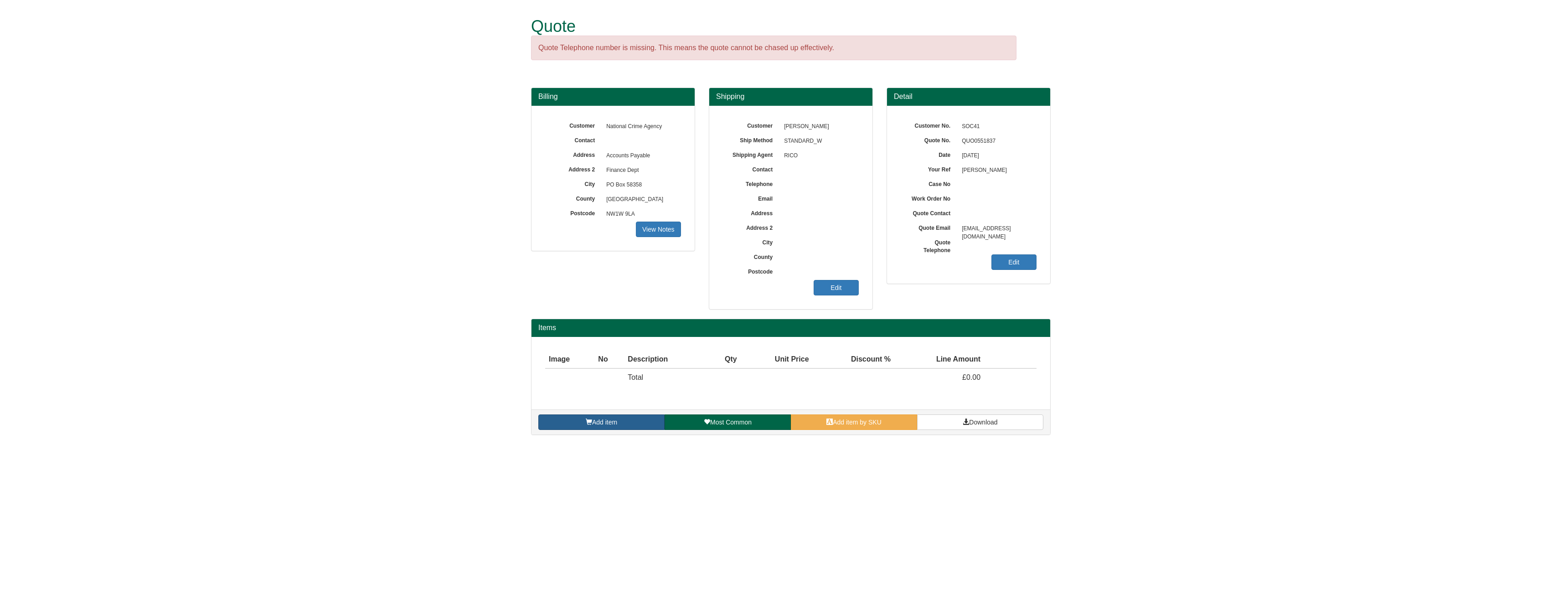
click at [642, 421] on link "Add item" at bounding box center [602, 422] width 126 height 15
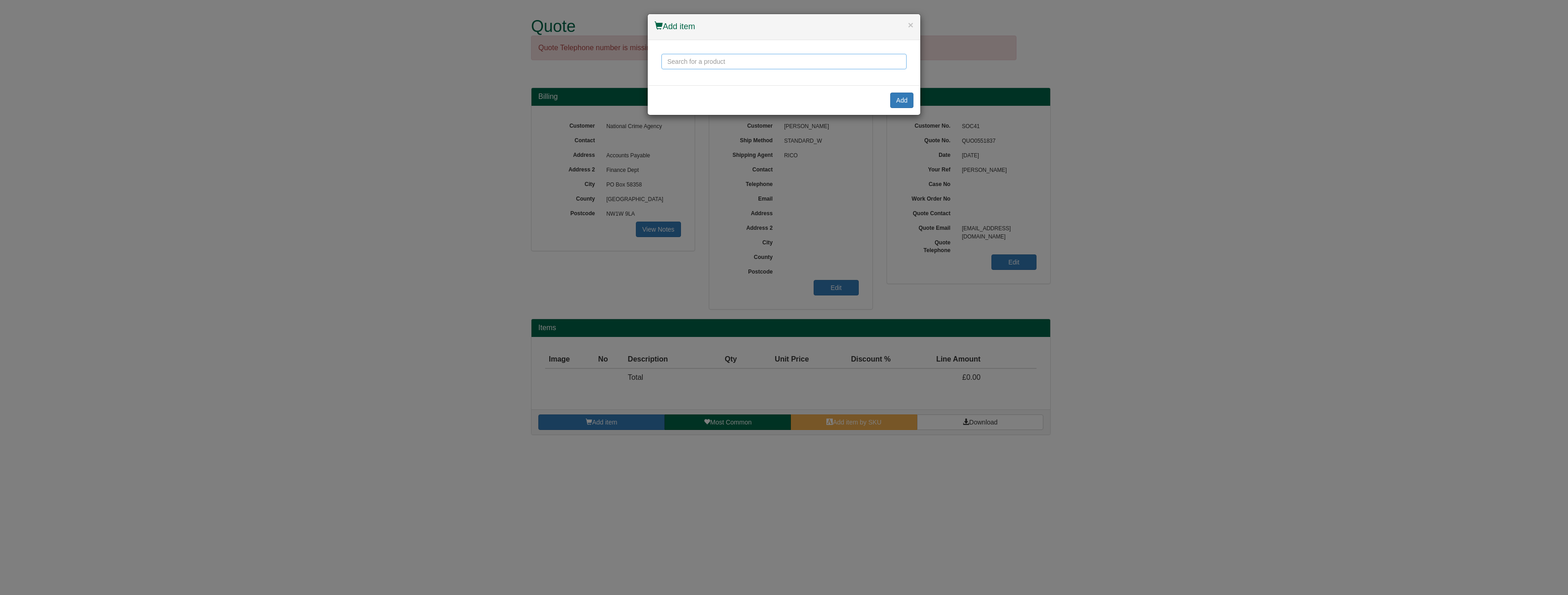
click at [718, 62] on input "text" at bounding box center [784, 62] width 245 height 15
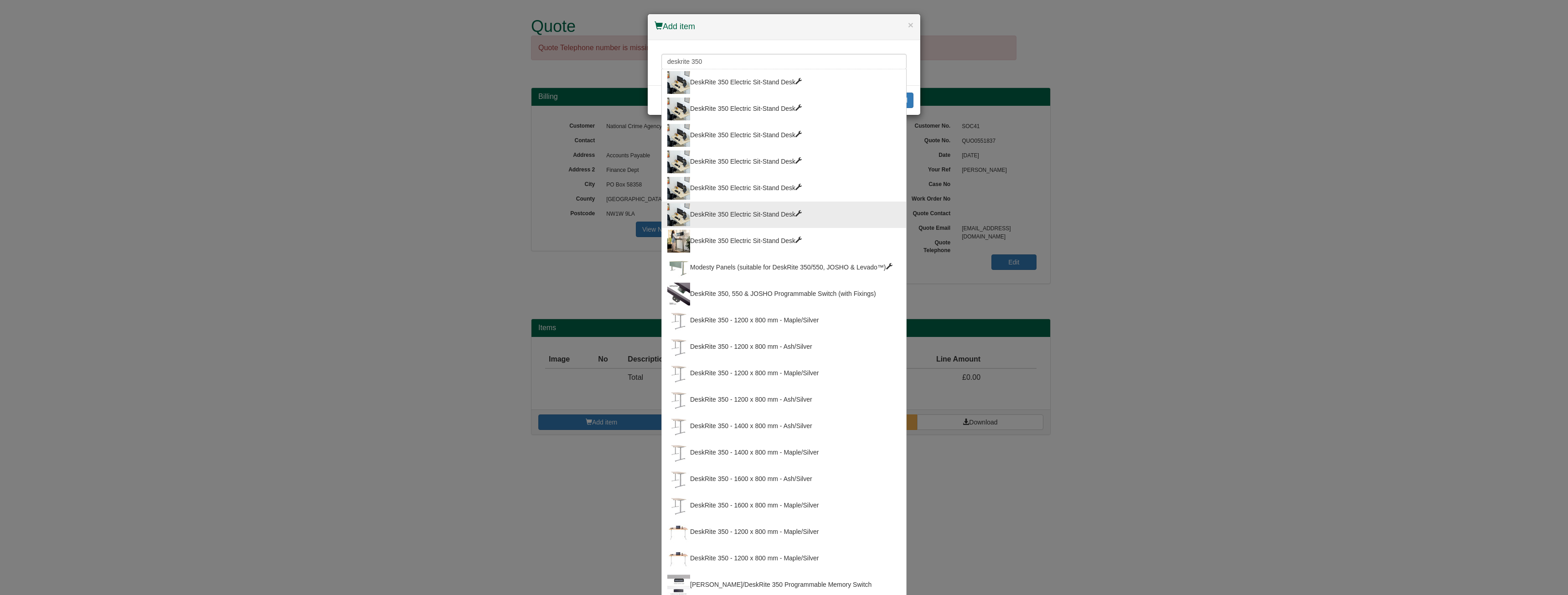
click at [761, 217] on div "DeskRite 350 Electric Sit-Stand Desk" at bounding box center [784, 215] width 233 height 23
type input "DeskRite 350 Electric Sit-Stand Desk"
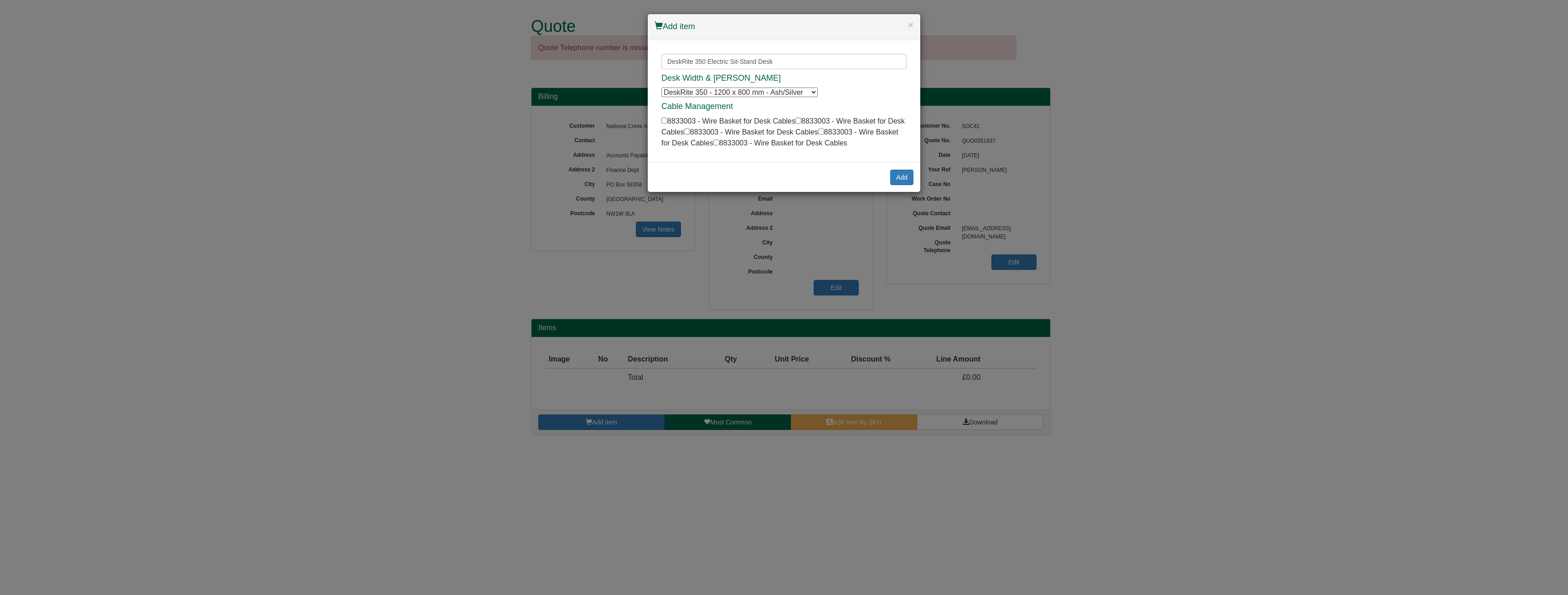
click at [760, 89] on select "DeskRite 350 - 1200 x 800 mm - Ash/Silver DeskRite 350 - 1200 x 800 mm - Ash/Si…" at bounding box center [739, 91] width 156 height 9
select select "100089685"
click at [661, 87] on select "DeskRite 350 - 1200 x 800 mm - Ash/Silver DeskRite 350 - 1200 x 800 mm - Ash/Si…" at bounding box center [739, 91] width 156 height 9
click at [901, 179] on button "Add" at bounding box center [901, 177] width 23 height 15
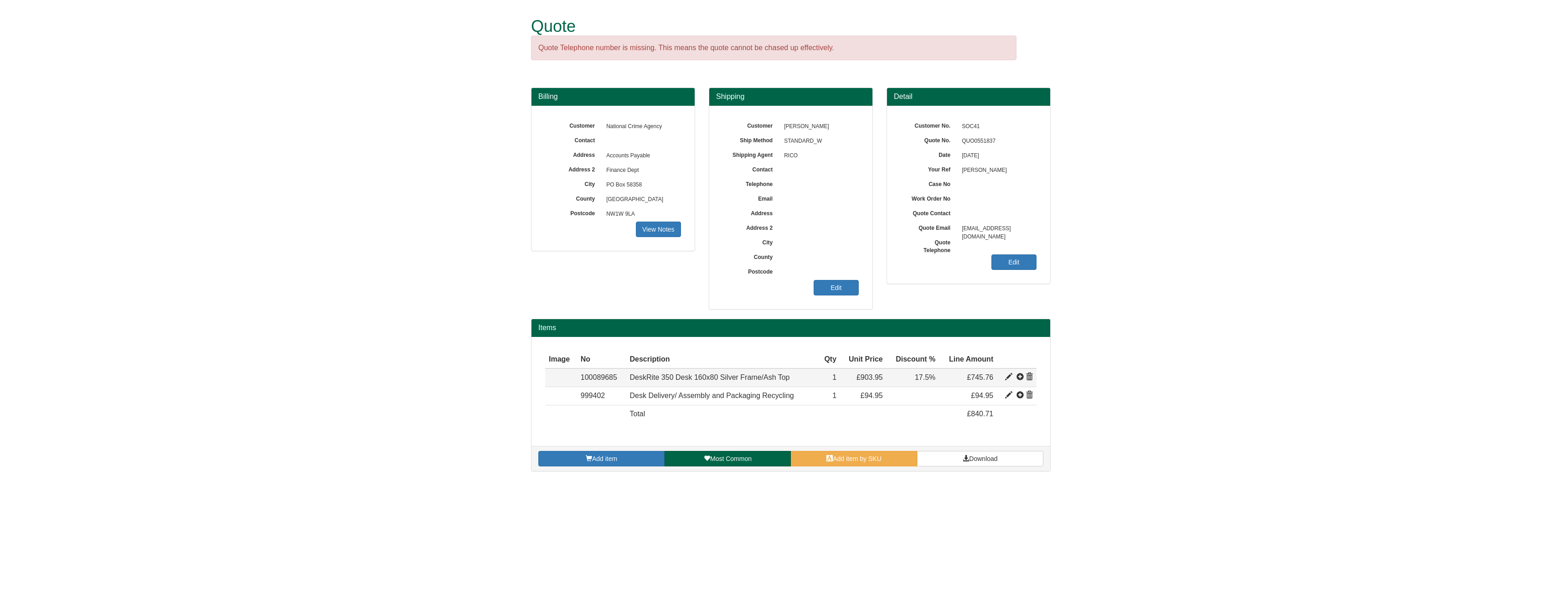
click at [1018, 378] on span at bounding box center [1020, 377] width 8 height 8
click at [984, 455] on span "Download" at bounding box center [983, 458] width 28 height 8
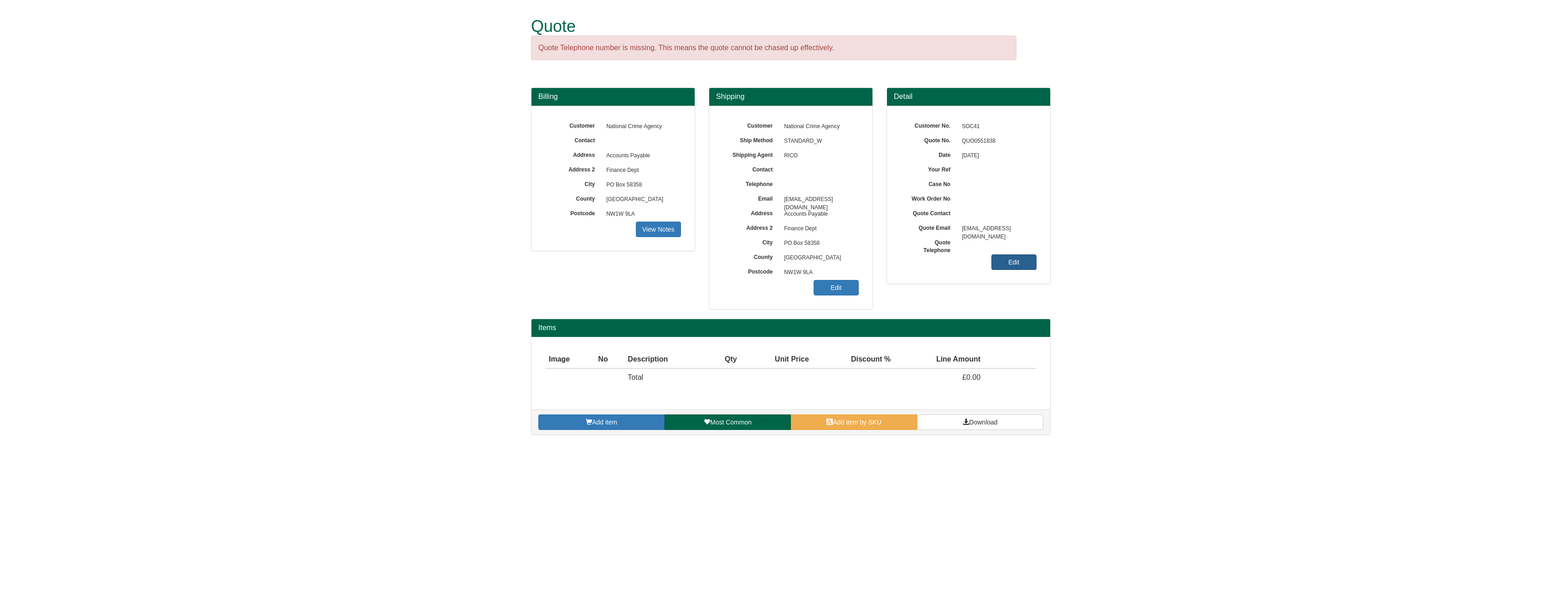
click at [1019, 262] on link "Edit" at bounding box center [1013, 262] width 45 height 15
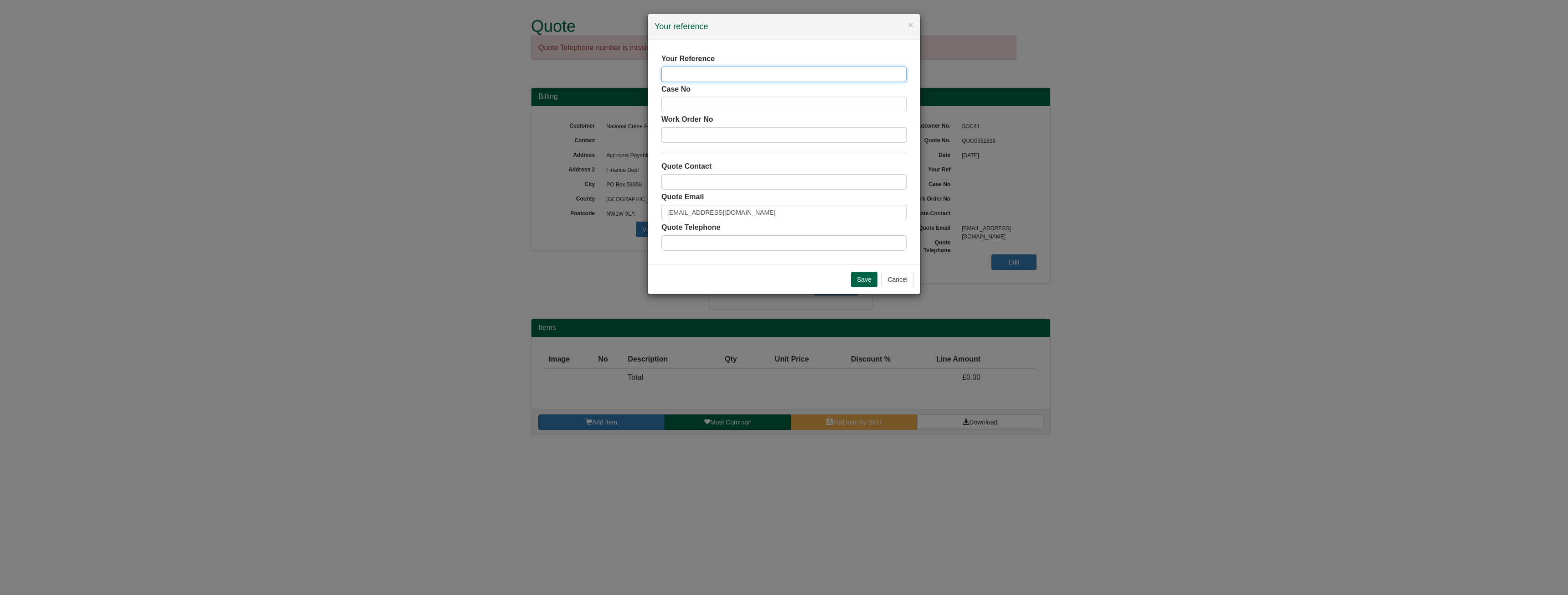
click at [722, 76] on input "text" at bounding box center [784, 74] width 245 height 15
type input "[PERSON_NAME]"
click at [860, 278] on input "Save" at bounding box center [864, 280] width 26 height 15
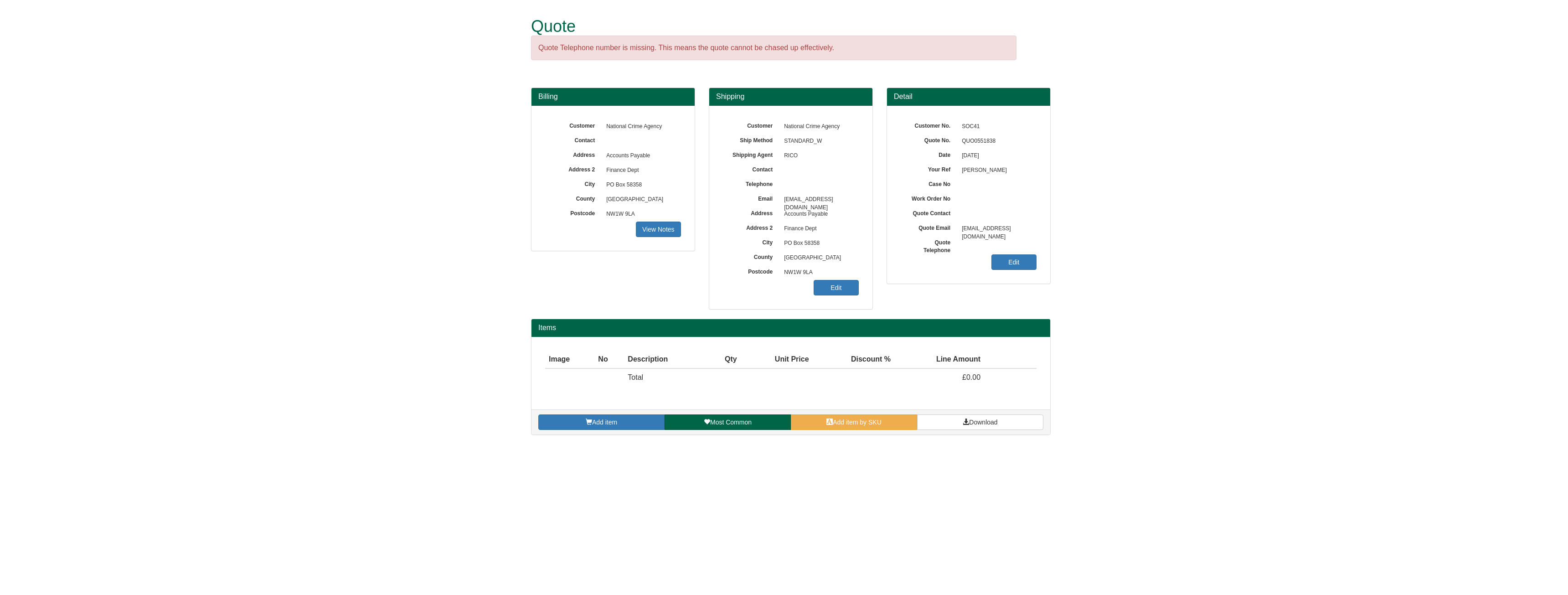
click at [861, 292] on div "Customer National Crime Agency Ship Method STANDARD_W Shipping Agent RICO Conta…" at bounding box center [790, 208] width 163 height 203
click at [832, 280] on link "Edit" at bounding box center [836, 288] width 45 height 15
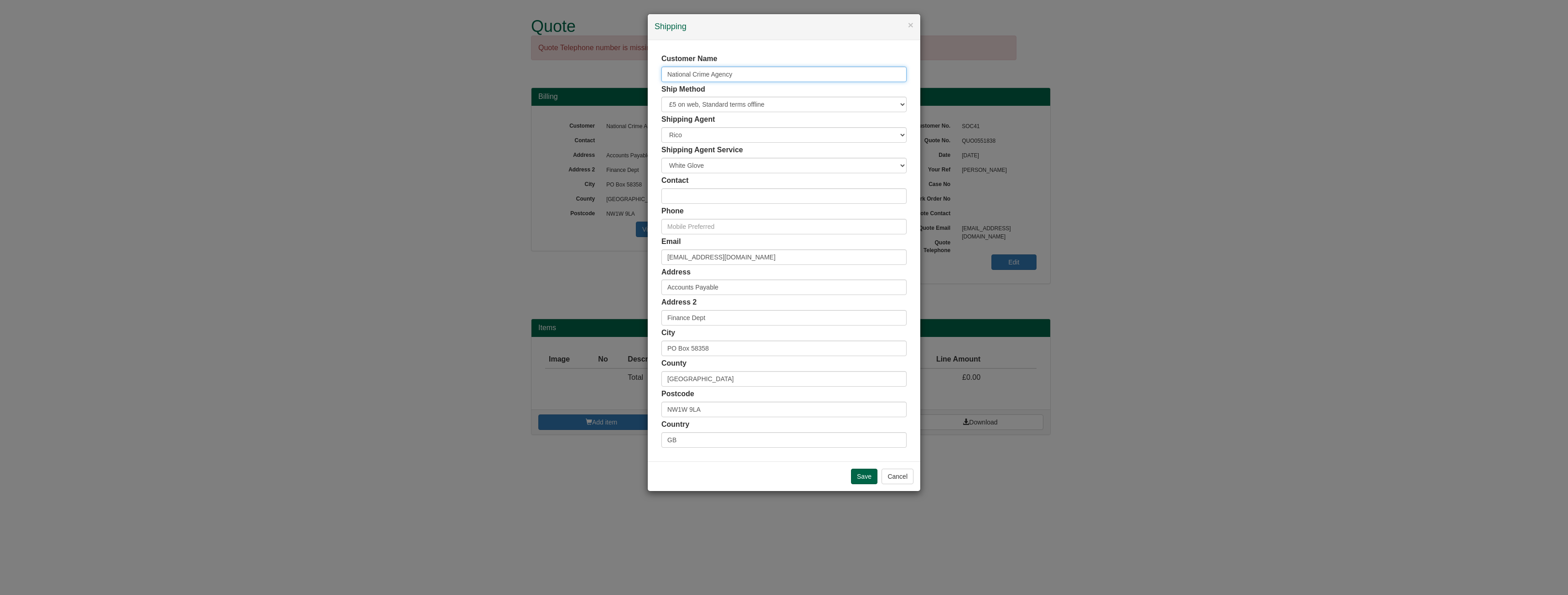
drag, startPoint x: 728, startPoint y: 70, endPoint x: 741, endPoint y: 76, distance: 14.3
click at [741, 76] on input "National Crime Agency" at bounding box center [784, 74] width 245 height 15
drag, startPoint x: 741, startPoint y: 76, endPoint x: 545, endPoint y: 70, distance: 196.1
click at [545, 70] on div "× Shipping Customer Name National Crime Agency Ship Method Free of Charge £5 Fl…" at bounding box center [784, 298] width 1568 height 595
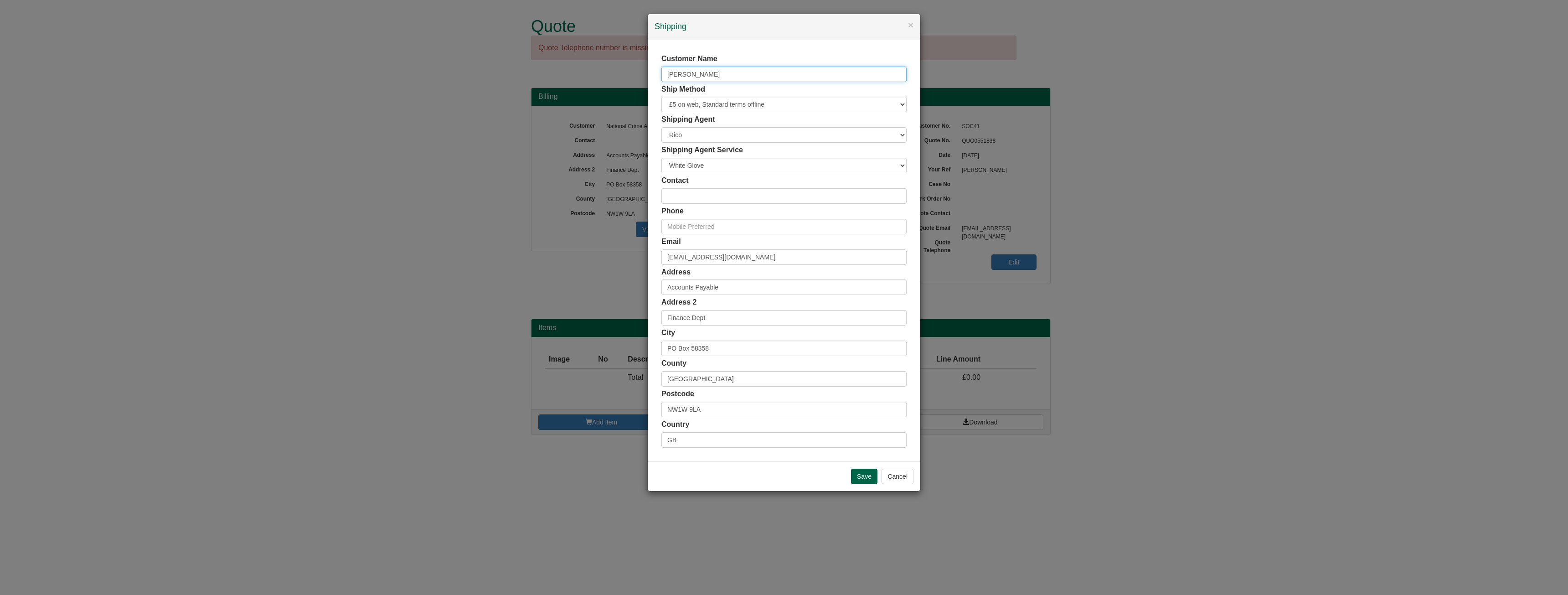
type input "[PERSON_NAME]"
drag, startPoint x: 767, startPoint y: 262, endPoint x: 554, endPoint y: 276, distance: 213.5
click at [554, 276] on div "× Shipping Customer Name Peter Burnett-Hurst Ship Method Free of Charge £5 Flat…" at bounding box center [784, 298] width 1568 height 595
drag, startPoint x: 743, startPoint y: 282, endPoint x: 549, endPoint y: 278, distance: 194.0
click at [549, 278] on div "× Shipping Customer Name Peter Burnett-Hurst Ship Method Free of Charge £5 Flat…" at bounding box center [784, 298] width 1568 height 595
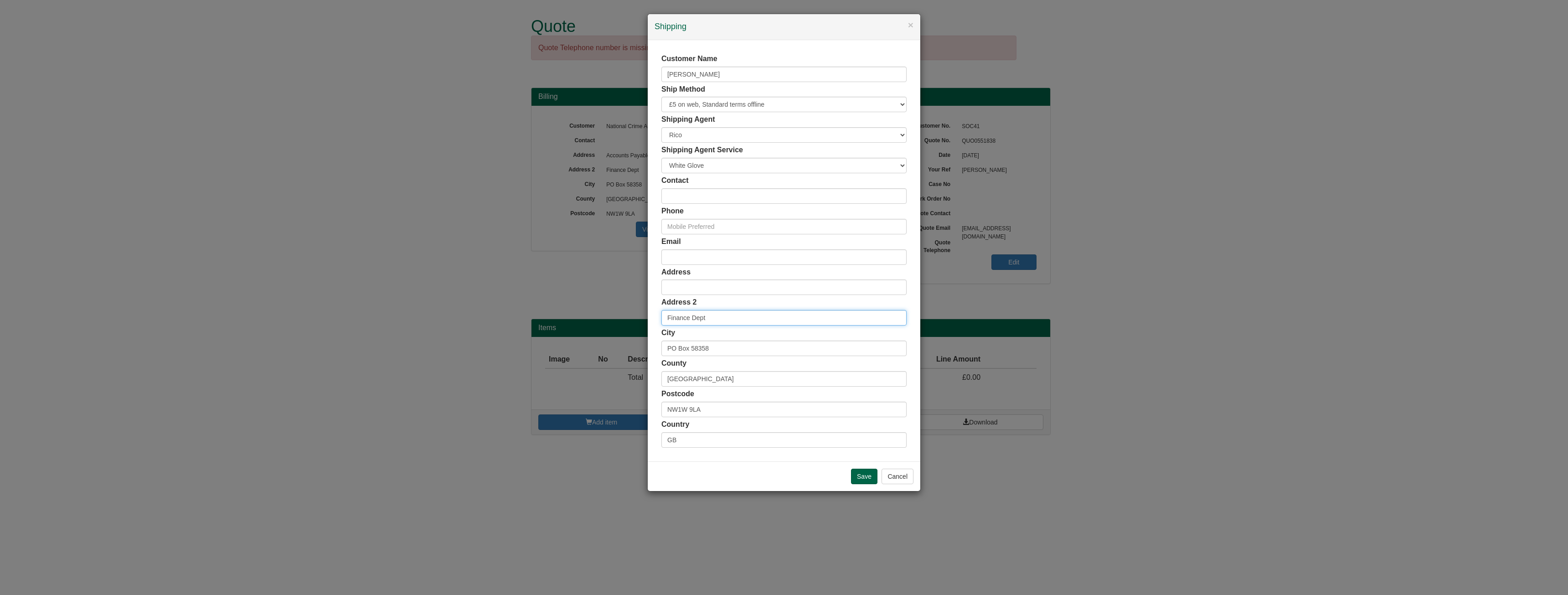
drag, startPoint x: 734, startPoint y: 319, endPoint x: 509, endPoint y: 325, distance: 225.1
click at [509, 325] on div "× Shipping Customer Name Peter Burnett-Hurst Ship Method Free of Charge £5 Flat…" at bounding box center [784, 298] width 1568 height 595
drag, startPoint x: 726, startPoint y: 351, endPoint x: 584, endPoint y: 344, distance: 142.2
click at [584, 344] on div "× Shipping Customer Name Peter Burnett-Hurst Ship Method Free of Charge £5 Flat…" at bounding box center [784, 298] width 1568 height 595
drag, startPoint x: 697, startPoint y: 383, endPoint x: 566, endPoint y: 389, distance: 131.1
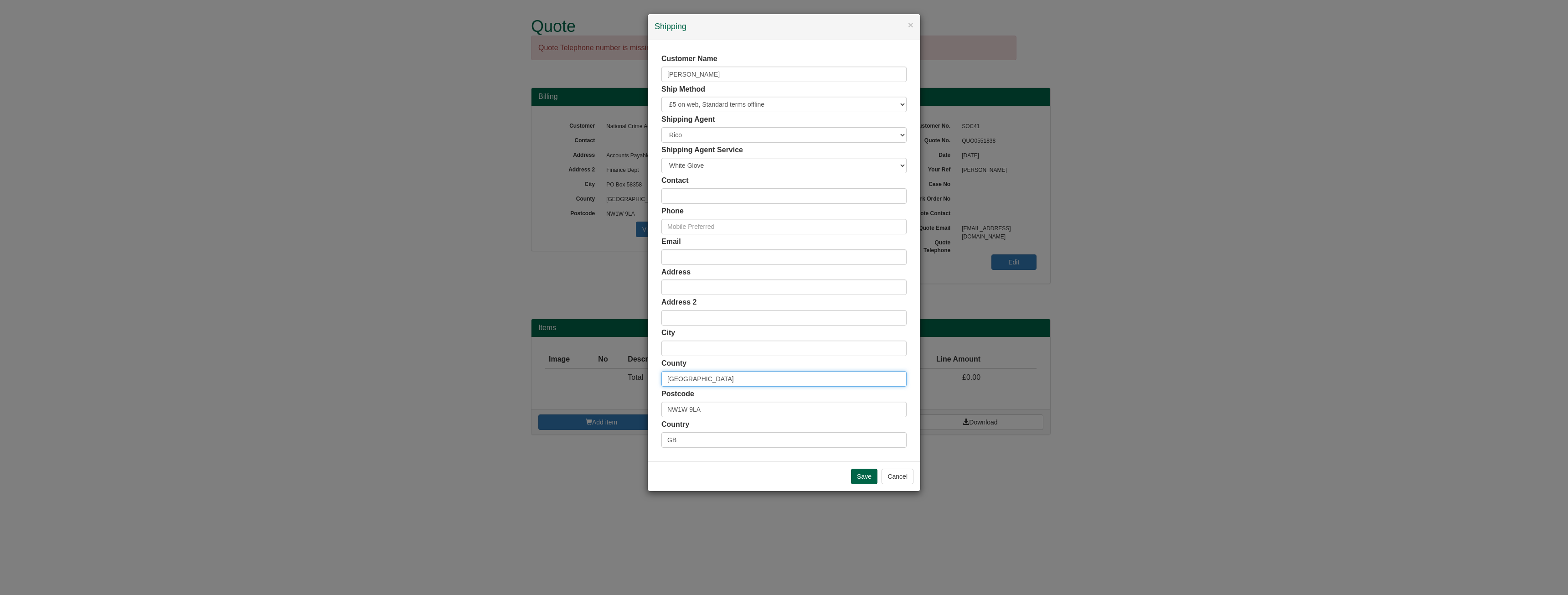
click at [566, 389] on div "× Shipping Customer Name Peter Burnett-Hurst Ship Method Free of Charge £5 Flat…" at bounding box center [784, 298] width 1568 height 595
drag, startPoint x: 712, startPoint y: 411, endPoint x: 553, endPoint y: 415, distance: 159.1
click at [553, 415] on div "× Shipping Customer Name Peter Burnett-Hurst Ship Method Free of Charge £5 Flat…" at bounding box center [784, 298] width 1568 height 595
click at [856, 479] on input "Save" at bounding box center [864, 476] width 26 height 15
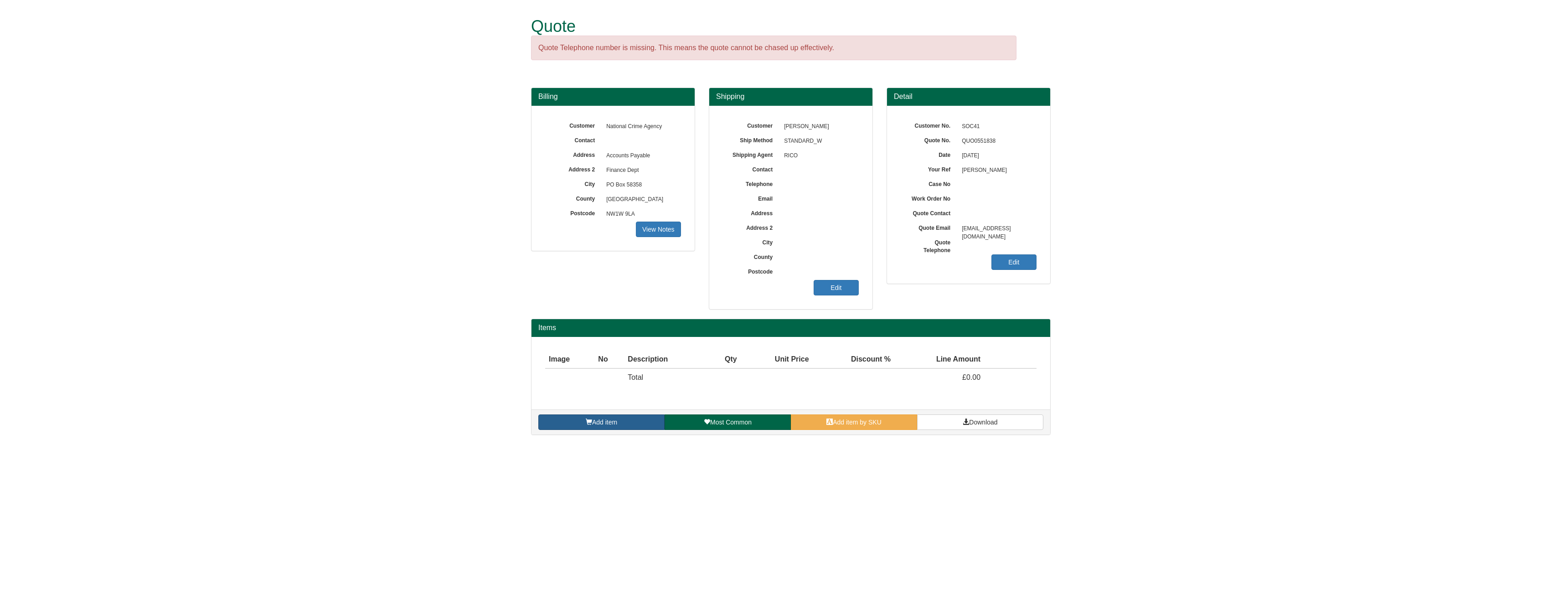
click at [636, 424] on link "Add item" at bounding box center [602, 422] width 126 height 15
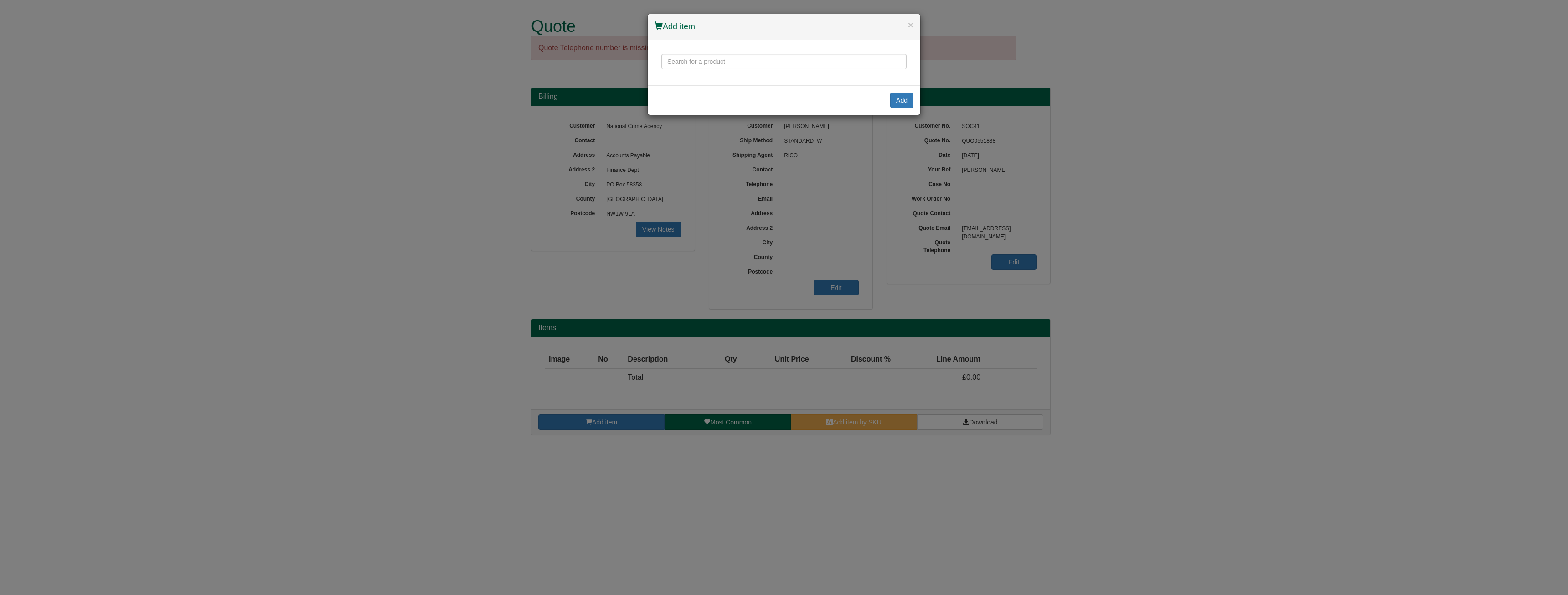
click at [693, 71] on div at bounding box center [784, 62] width 273 height 45
click at [693, 66] on input "text" at bounding box center [784, 62] width 245 height 15
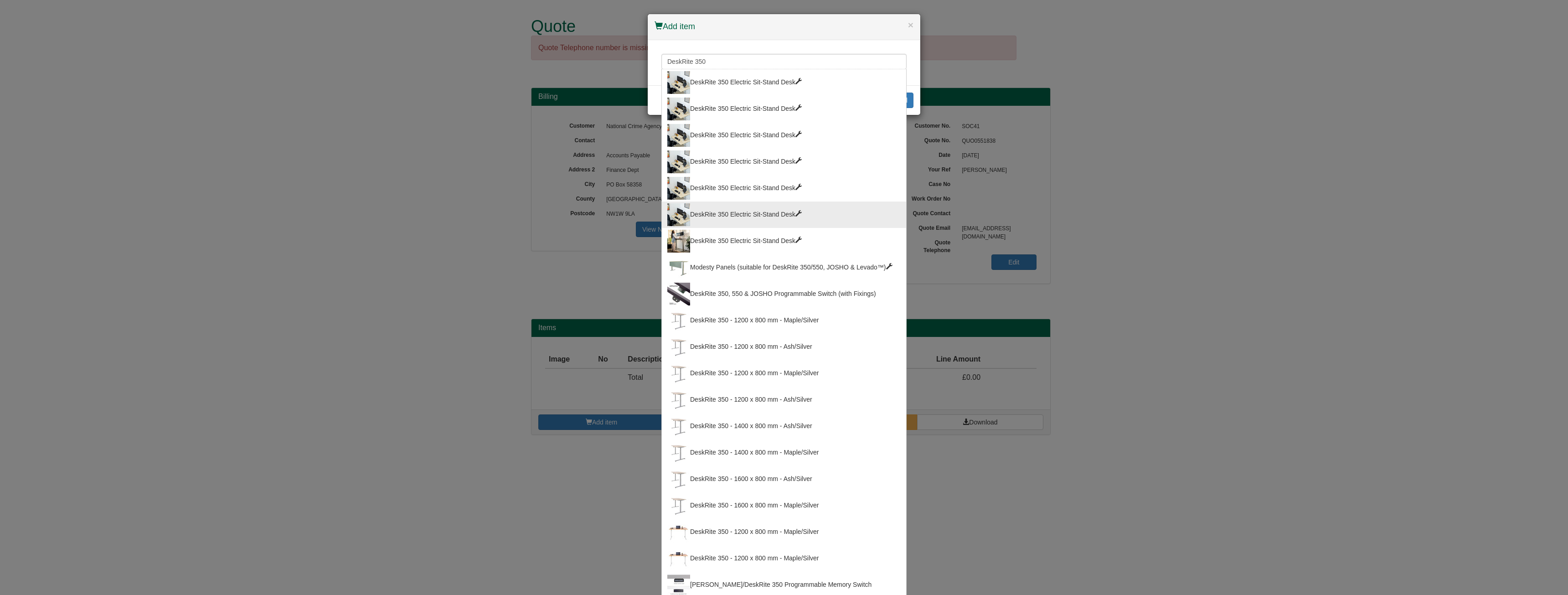
click at [755, 214] on div "DeskRite 350 Electric Sit-Stand Desk" at bounding box center [784, 215] width 233 height 23
type input "DeskRite 350 Electric Sit-Stand Desk"
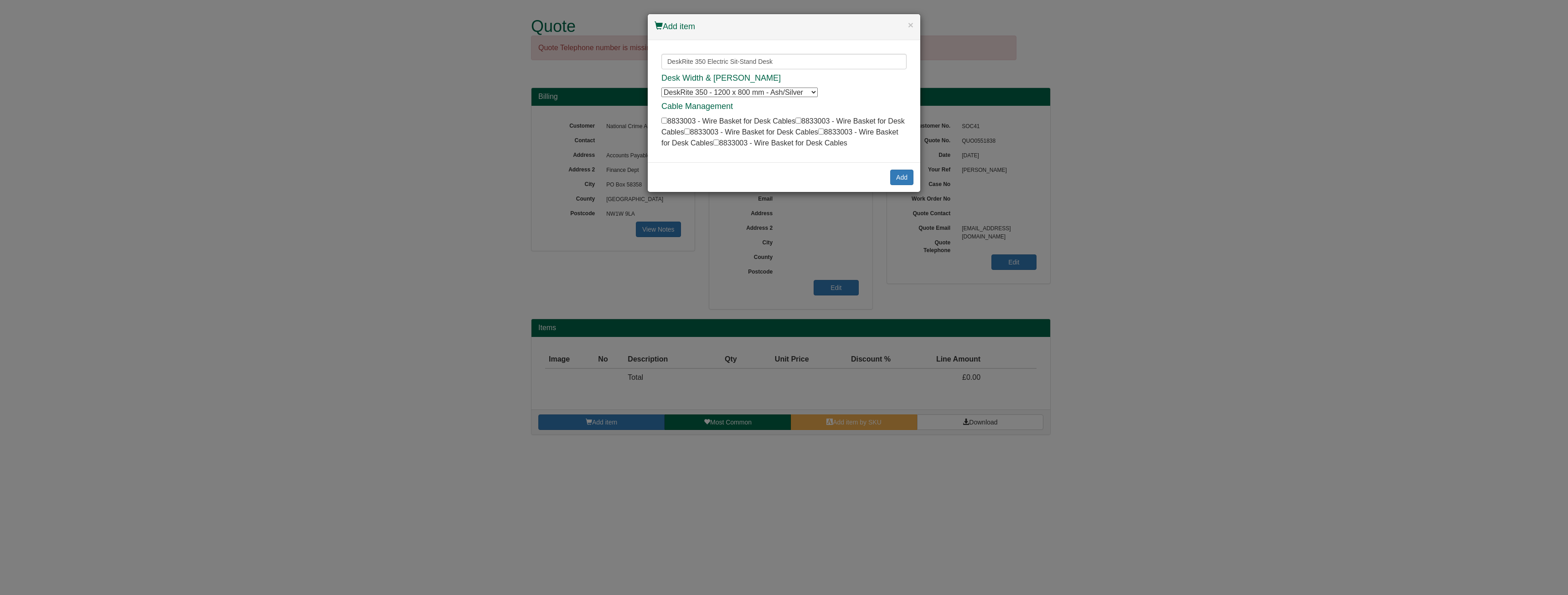
click at [731, 87] on select "DeskRite 350 - 1200 x 800 mm - Ash/Silver DeskRite 350 - 1200 x 800 mm - Ash/Si…" at bounding box center [739, 91] width 156 height 9
select select "100089685"
click at [661, 87] on select "DeskRite 350 - 1200 x 800 mm - Ash/Silver DeskRite 350 - 1200 x 800 mm - Ash/Si…" at bounding box center [739, 91] width 156 height 9
click at [913, 186] on div "Add" at bounding box center [784, 177] width 273 height 30
click at [905, 176] on button "Add" at bounding box center [901, 177] width 23 height 15
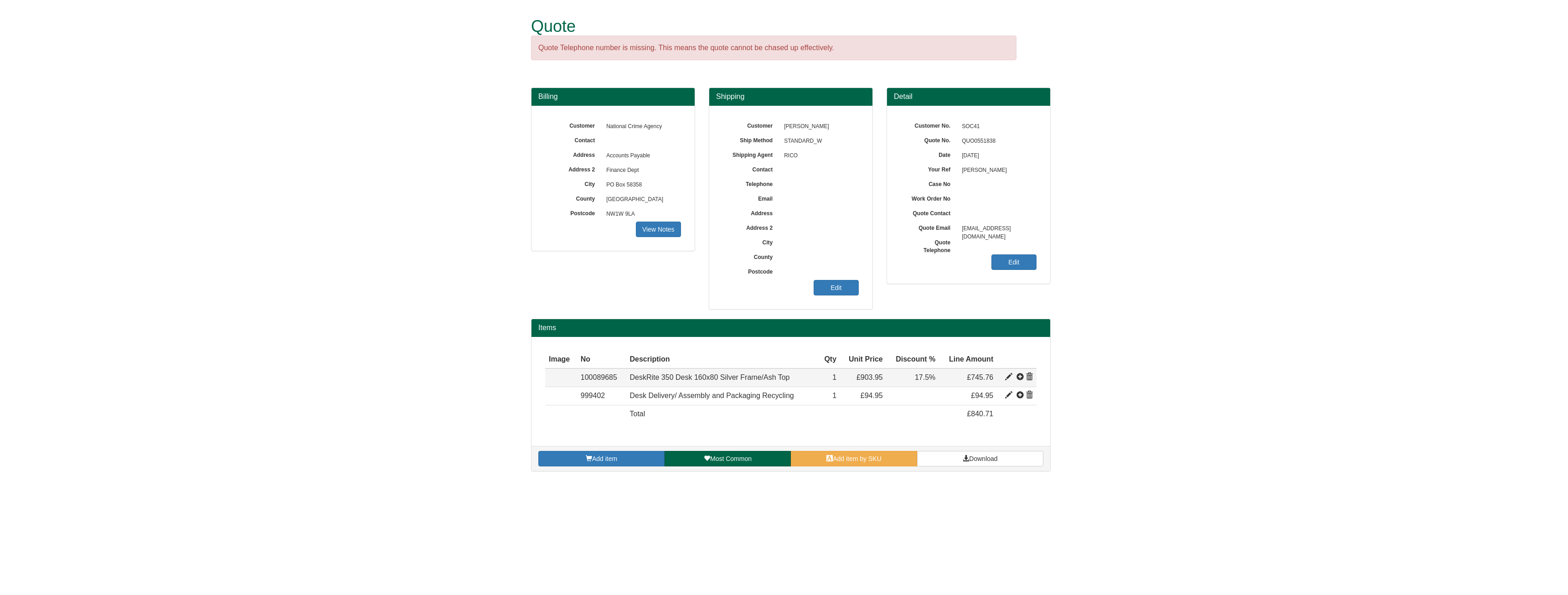
click at [1019, 379] on span at bounding box center [1020, 377] width 8 height 8
click at [945, 462] on link "Download" at bounding box center [980, 459] width 126 height 15
